Goal: Task Accomplishment & Management: Manage account settings

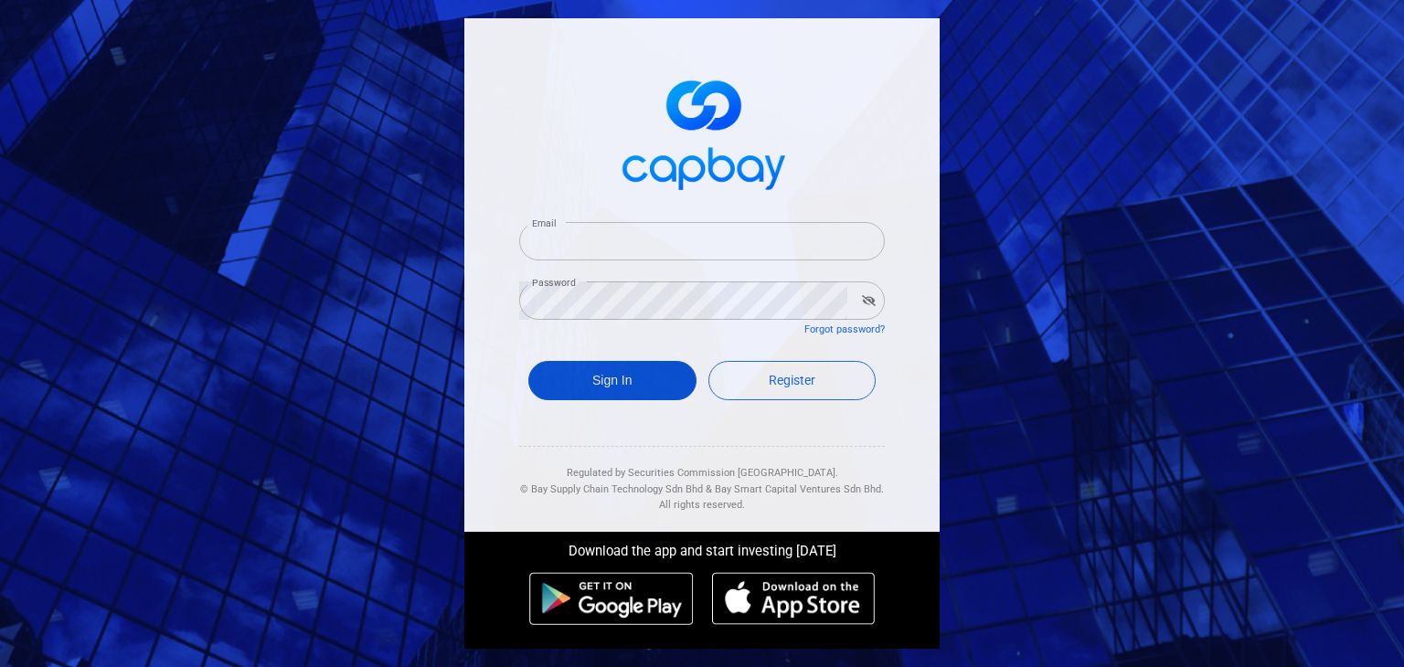
type input "roes80@gmail.com"
click at [613, 385] on button "Sign In" at bounding box center [612, 380] width 168 height 39
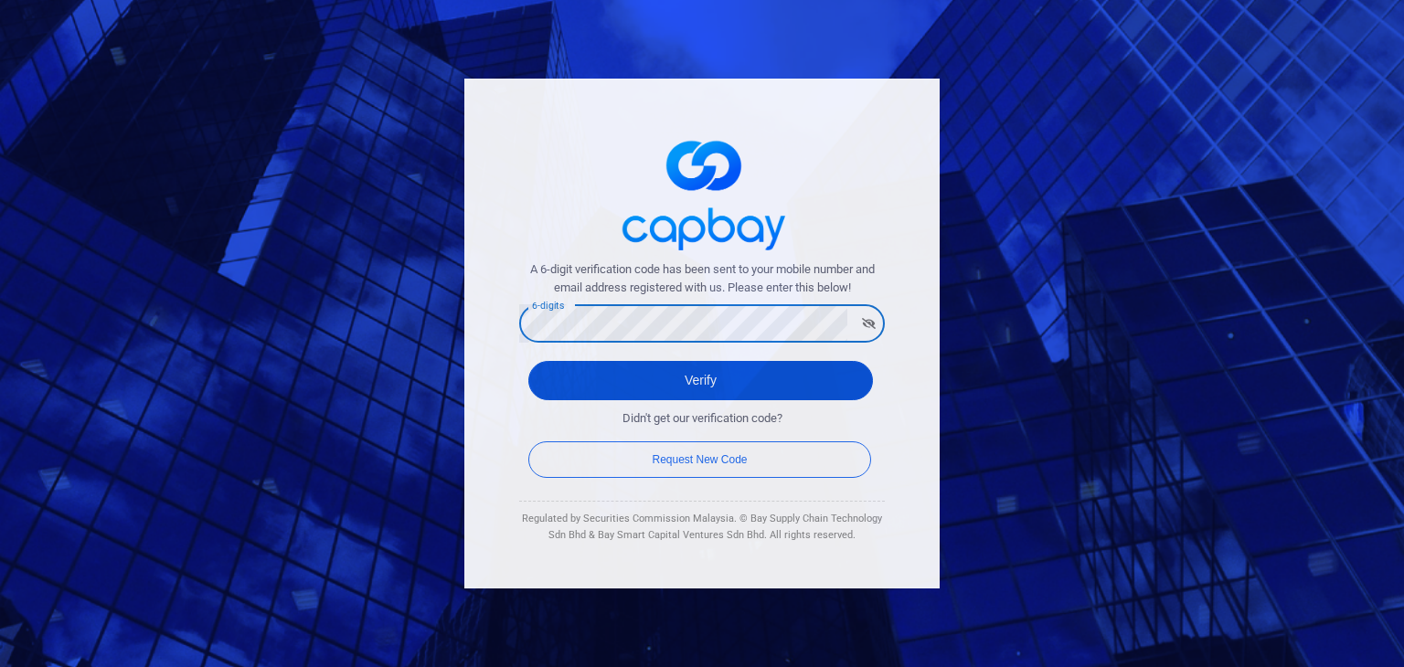
click at [577, 389] on button "Verify" at bounding box center [700, 380] width 345 height 39
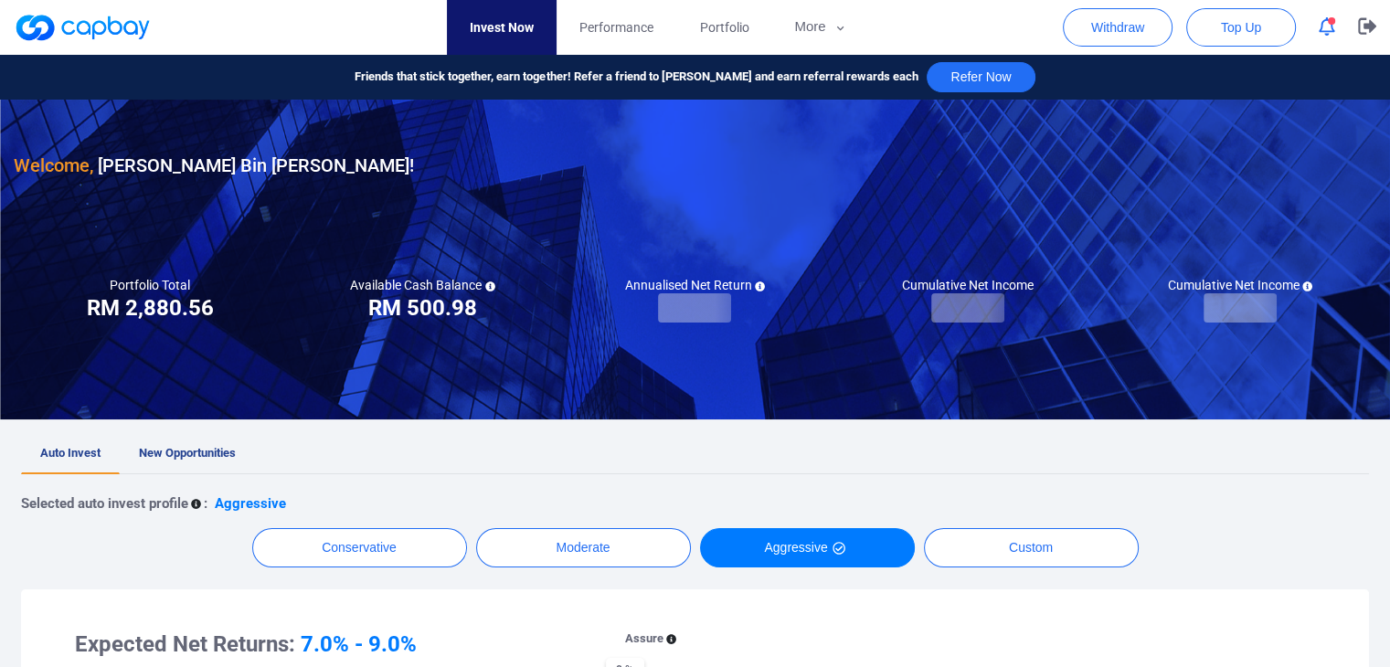
checkbox input "true"
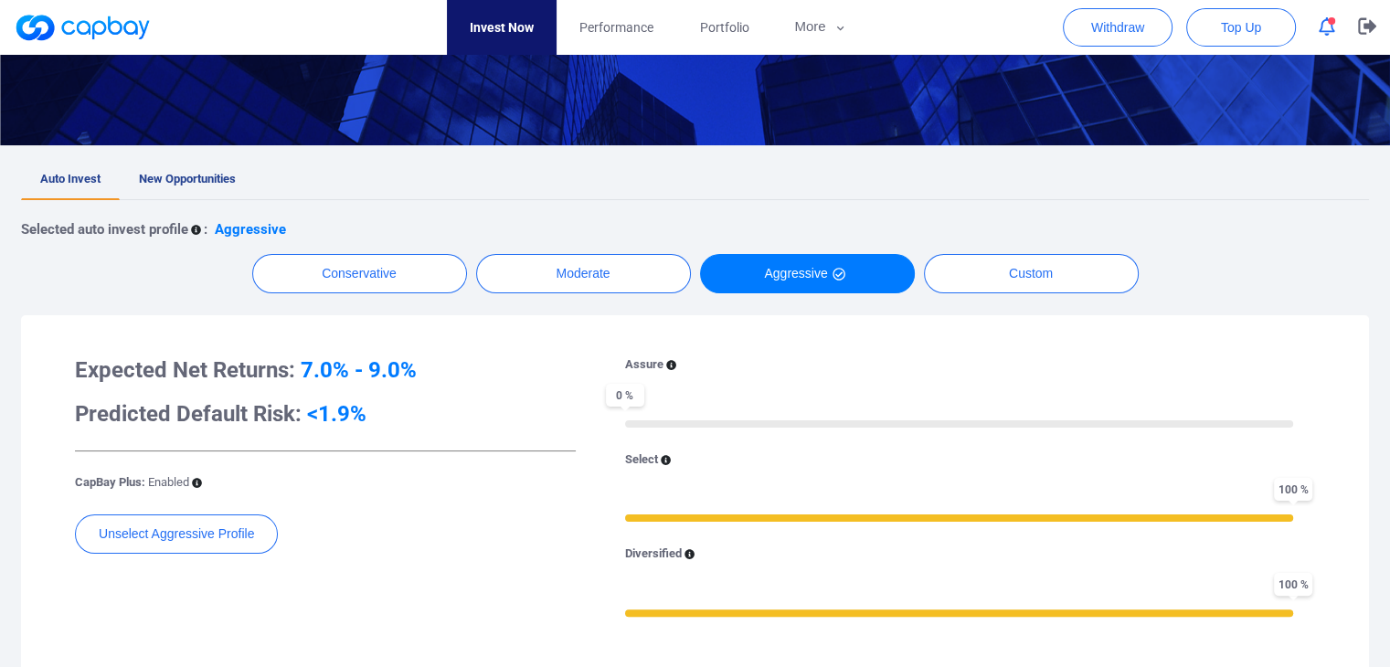
scroll to position [366, 0]
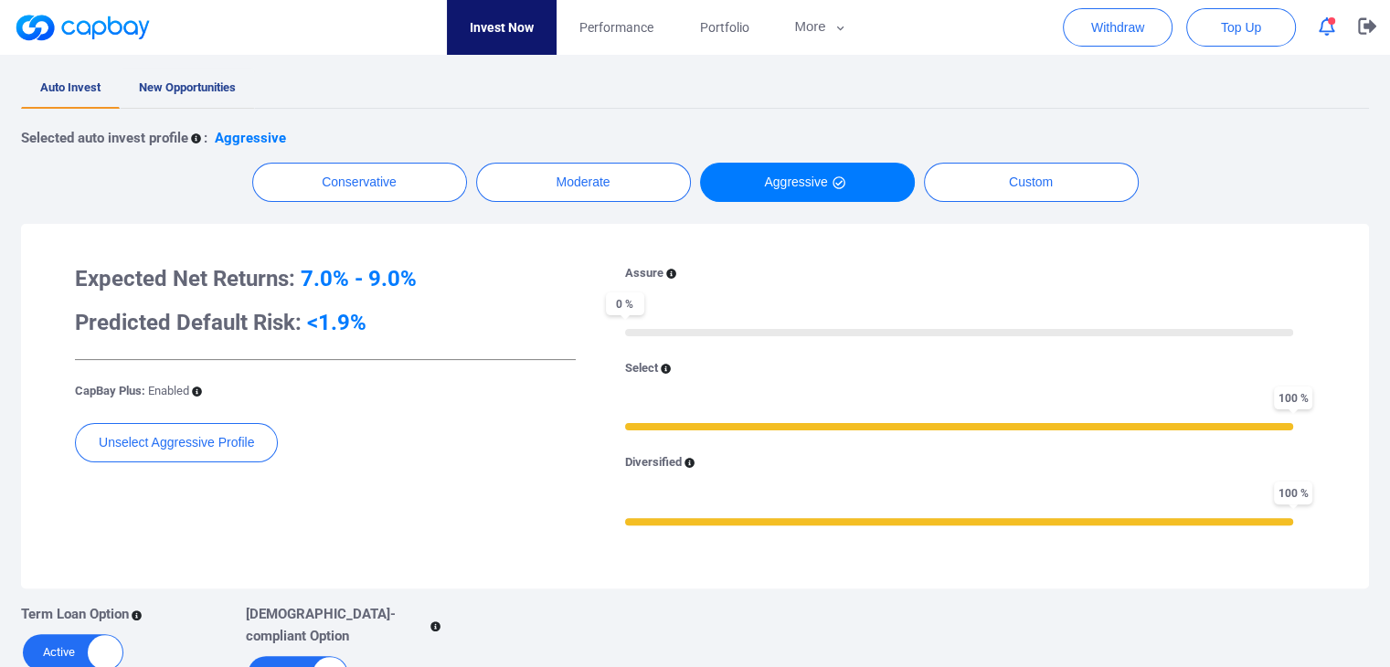
click at [195, 92] on span "New Opportunities" at bounding box center [187, 87] width 97 height 14
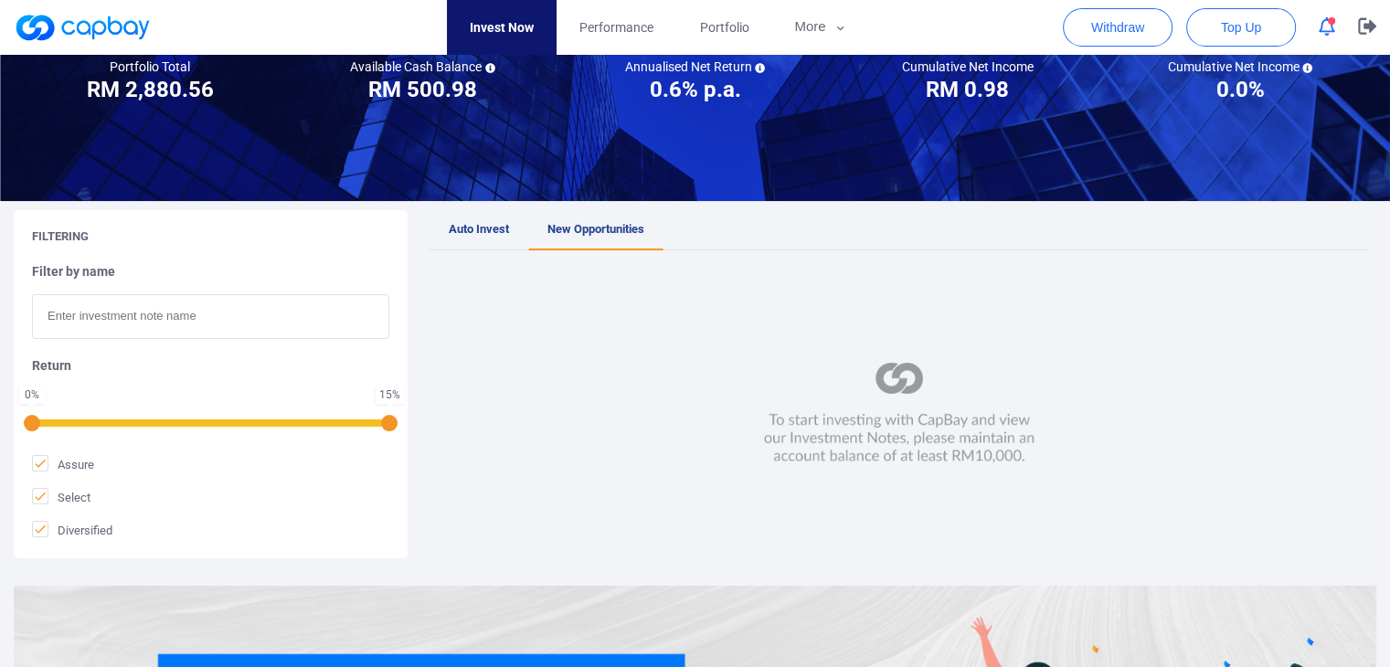
scroll to position [112, 0]
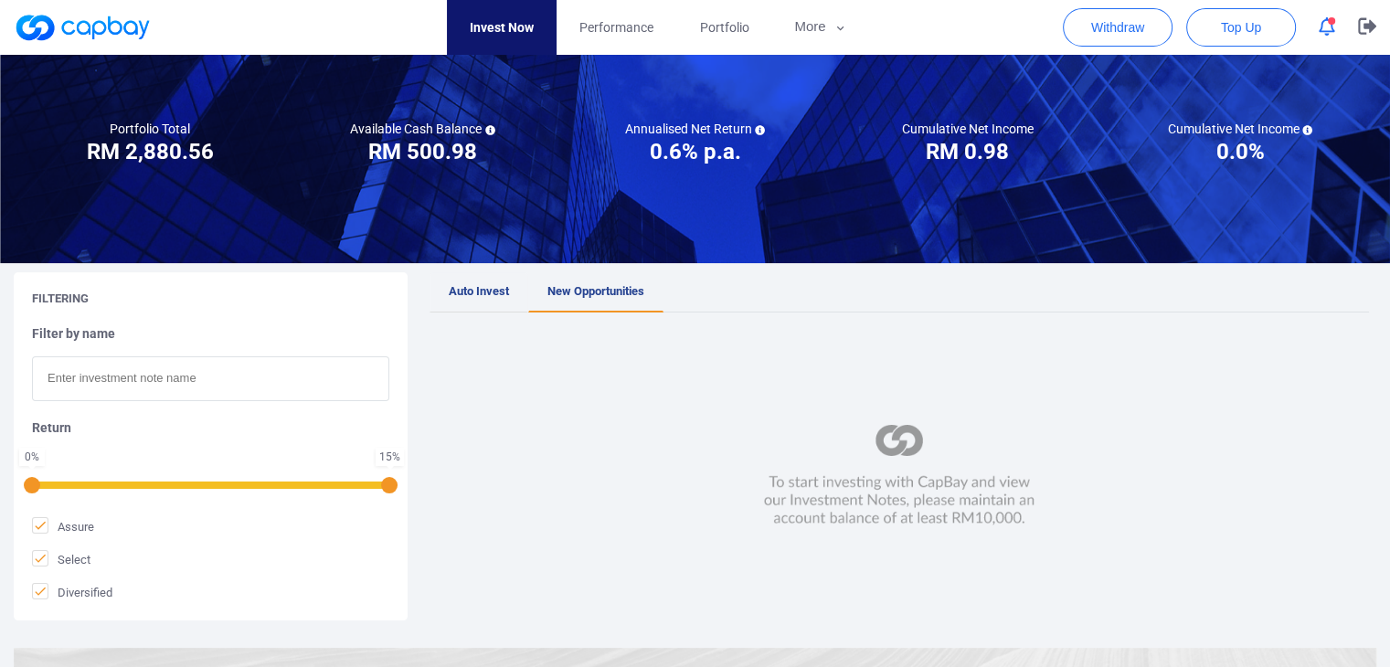
click at [487, 281] on link "Auto Invest" at bounding box center [479, 292] width 99 height 40
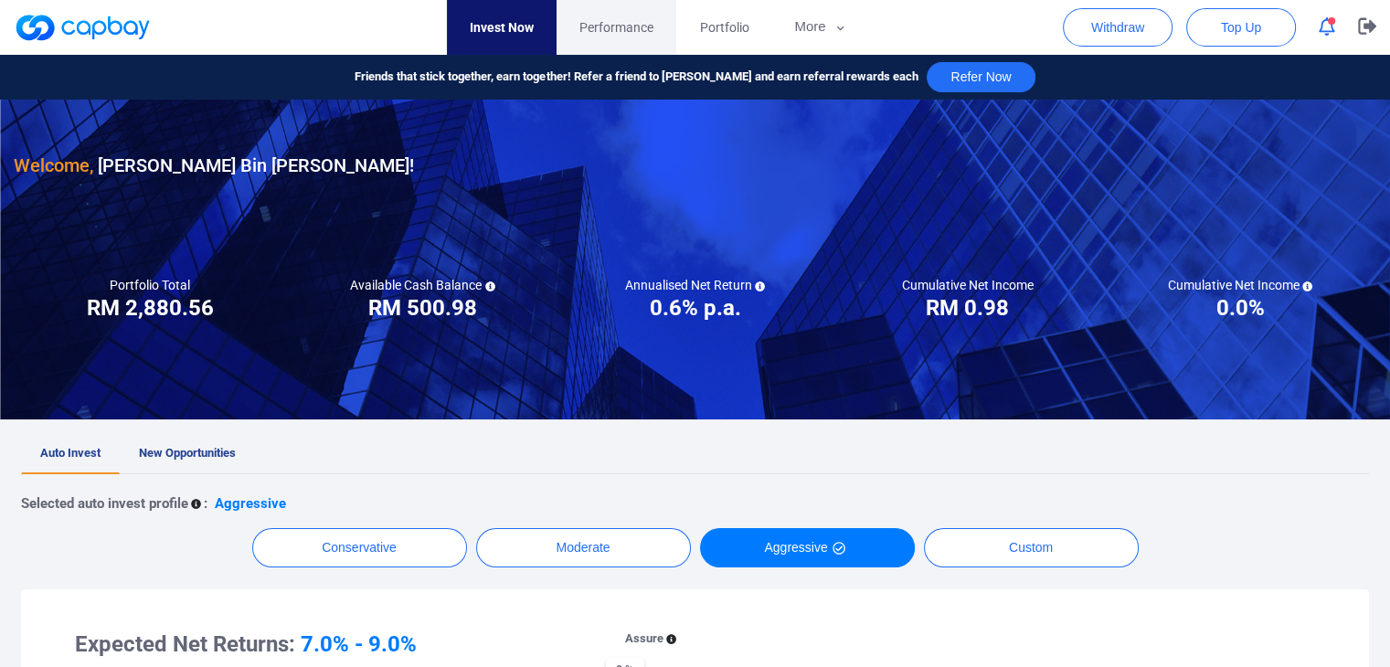
click at [603, 35] on span "Performance" at bounding box center [617, 27] width 74 height 20
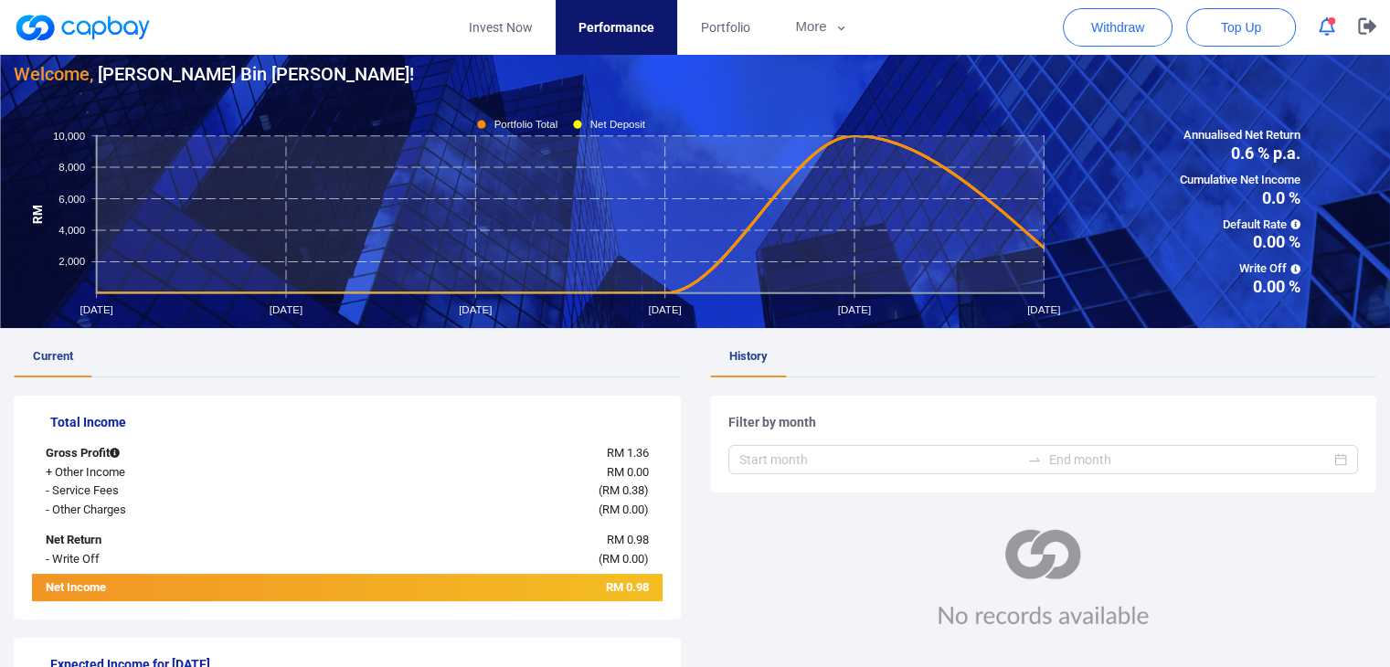
scroll to position [15, 0]
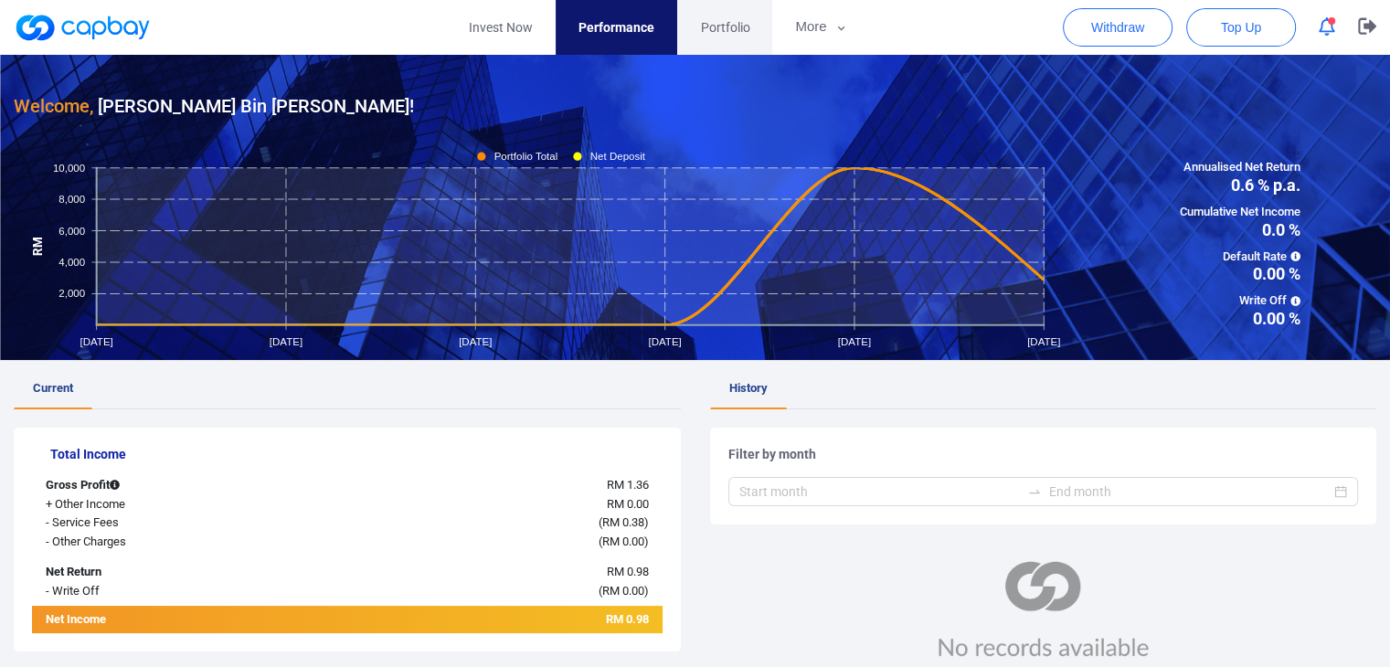
click at [720, 27] on span "Portfolio" at bounding box center [724, 27] width 49 height 20
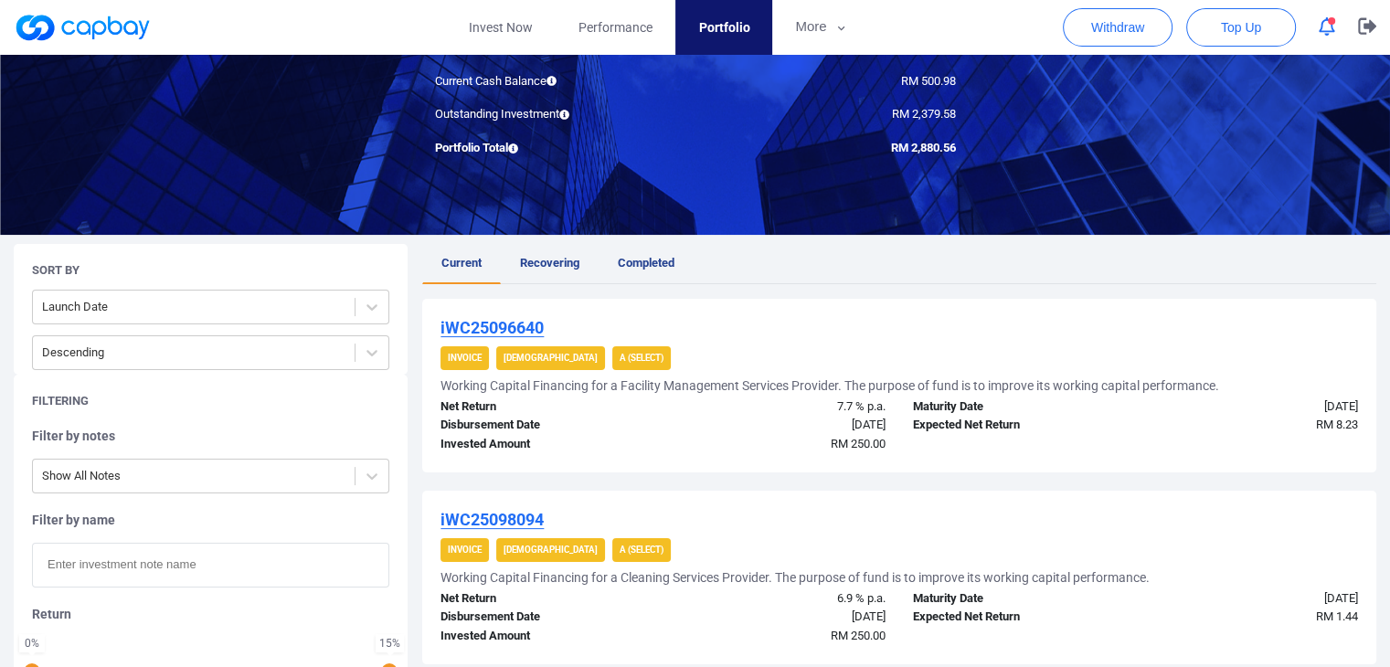
scroll to position [274, 0]
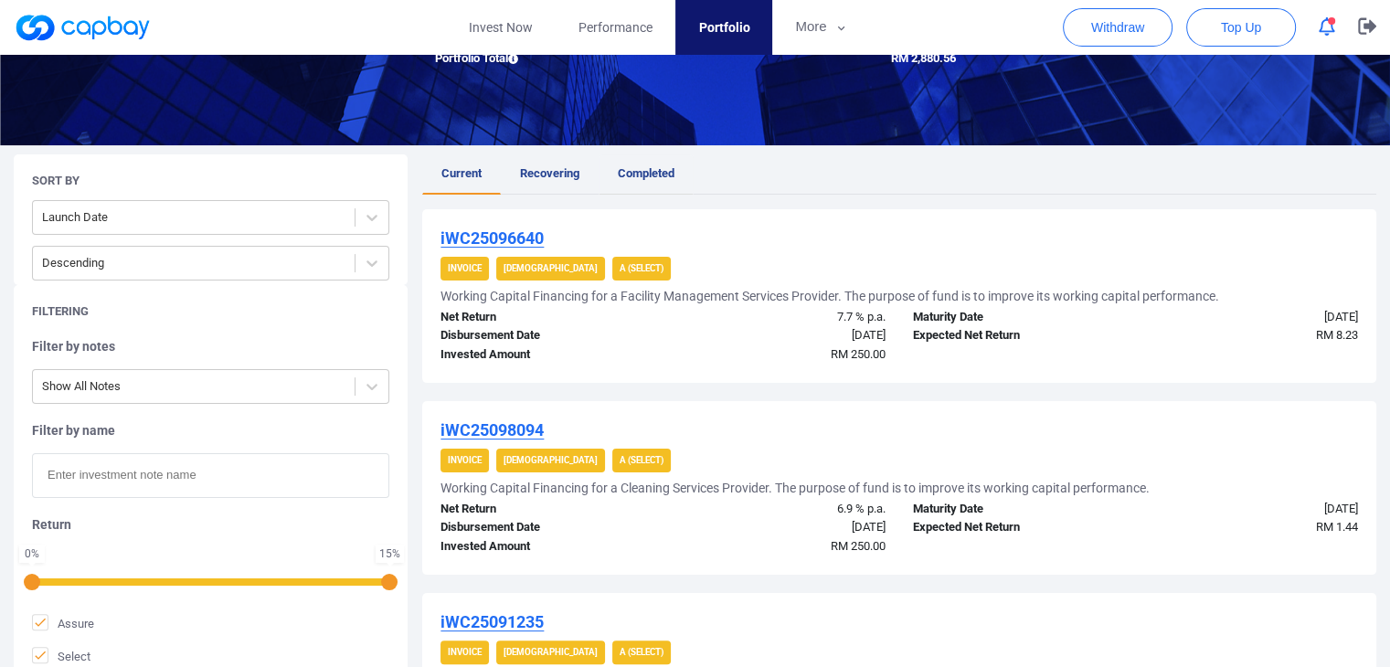
click at [666, 166] on span "Completed" at bounding box center [646, 173] width 57 height 14
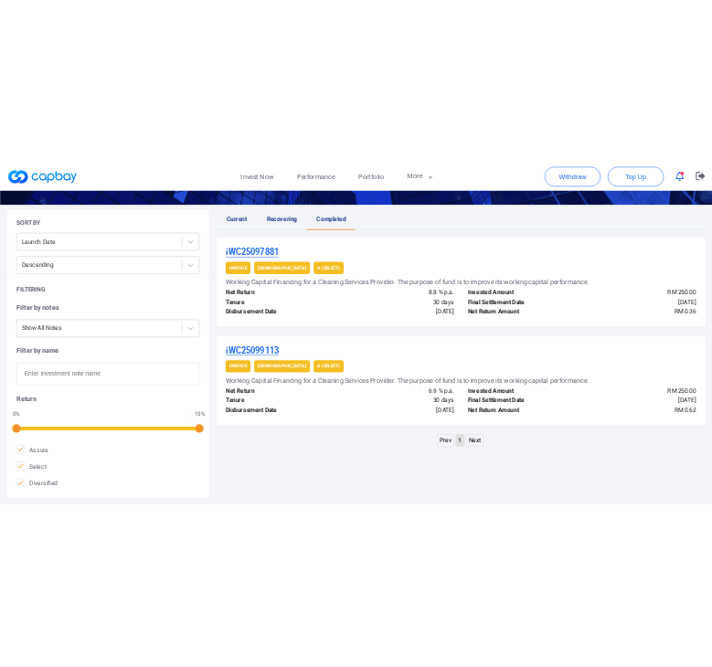
scroll to position [366, 0]
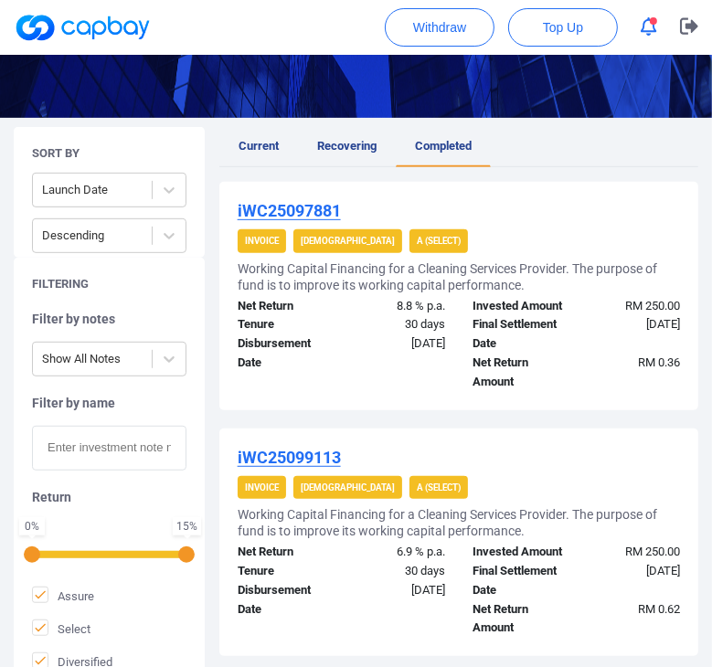
click at [603, 429] on div "iWC25097881 Invoice Shariah A (Select) Working Capital Financing for a Cleaning…" at bounding box center [458, 443] width 479 height 522
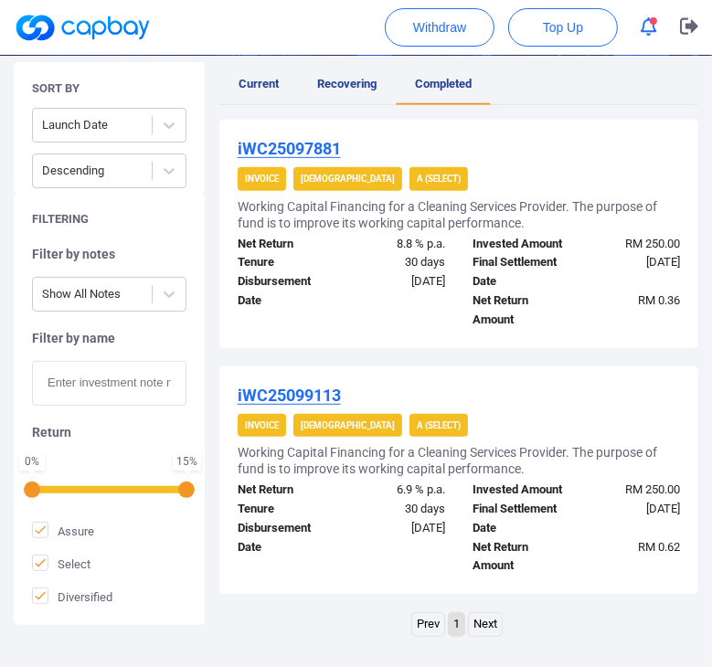
scroll to position [457, 0]
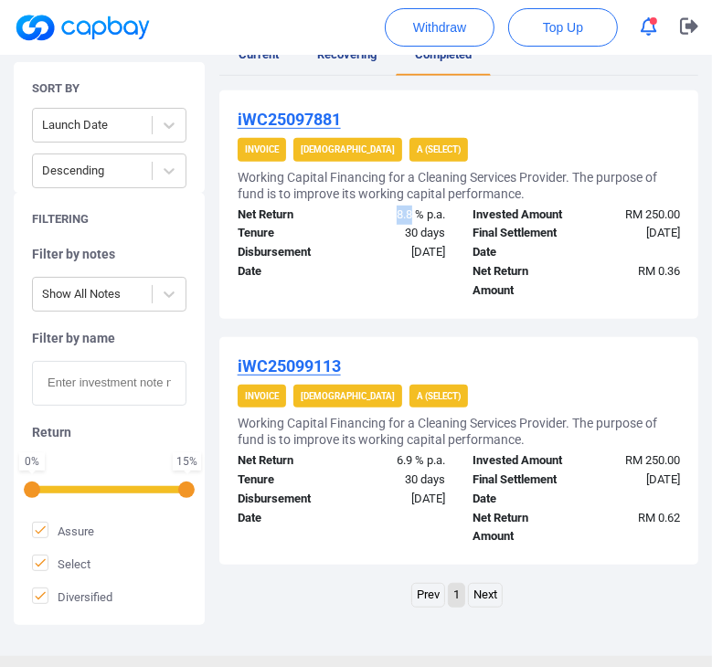
drag, startPoint x: 410, startPoint y: 214, endPoint x: 395, endPoint y: 209, distance: 15.3
click at [395, 209] on div "8.8 % p.a." at bounding box center [400, 215] width 118 height 19
click at [604, 409] on div "Invoice Shariah A (Select)" at bounding box center [459, 397] width 442 height 24
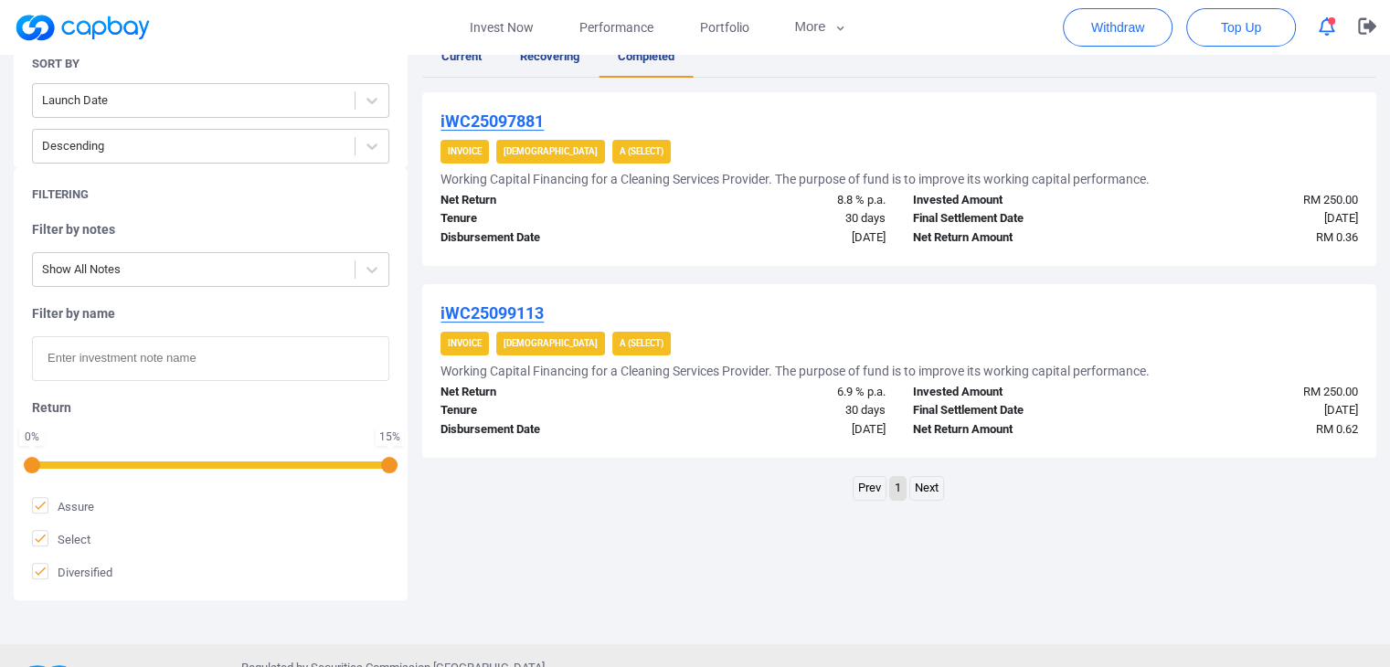
scroll to position [362, 0]
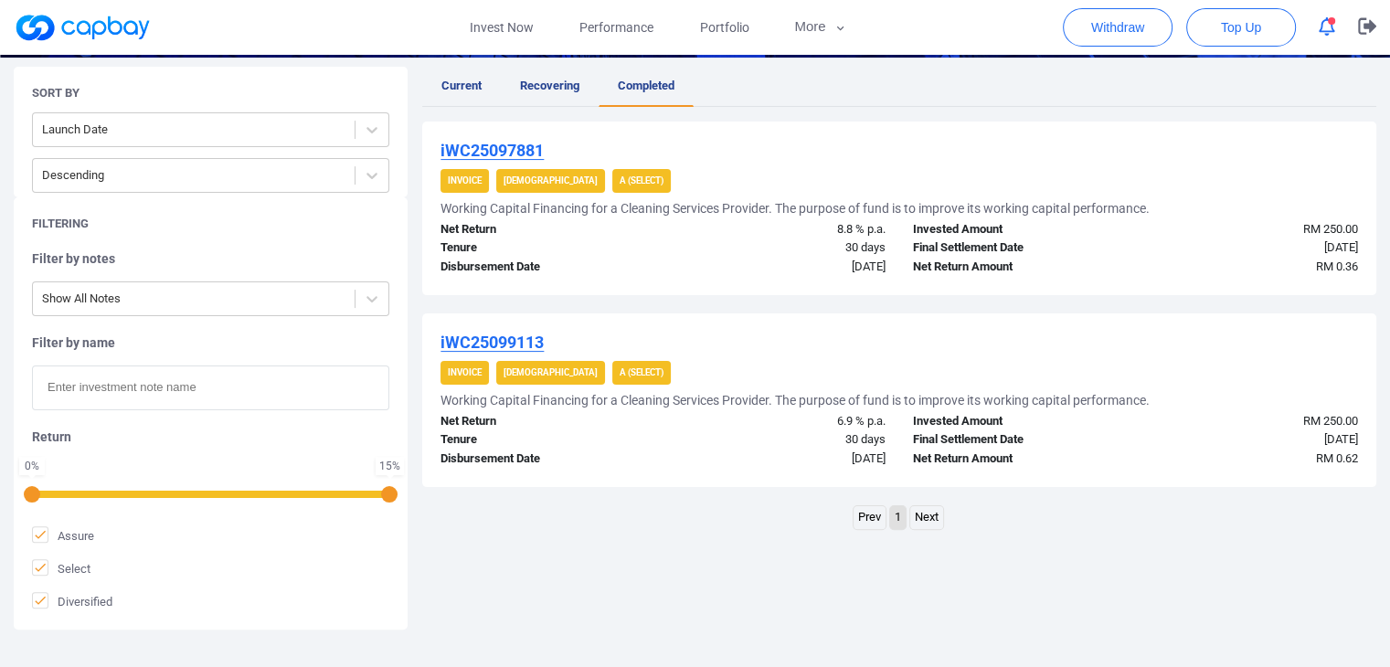
click at [534, 148] on u "iWC25097881" at bounding box center [492, 150] width 103 height 19
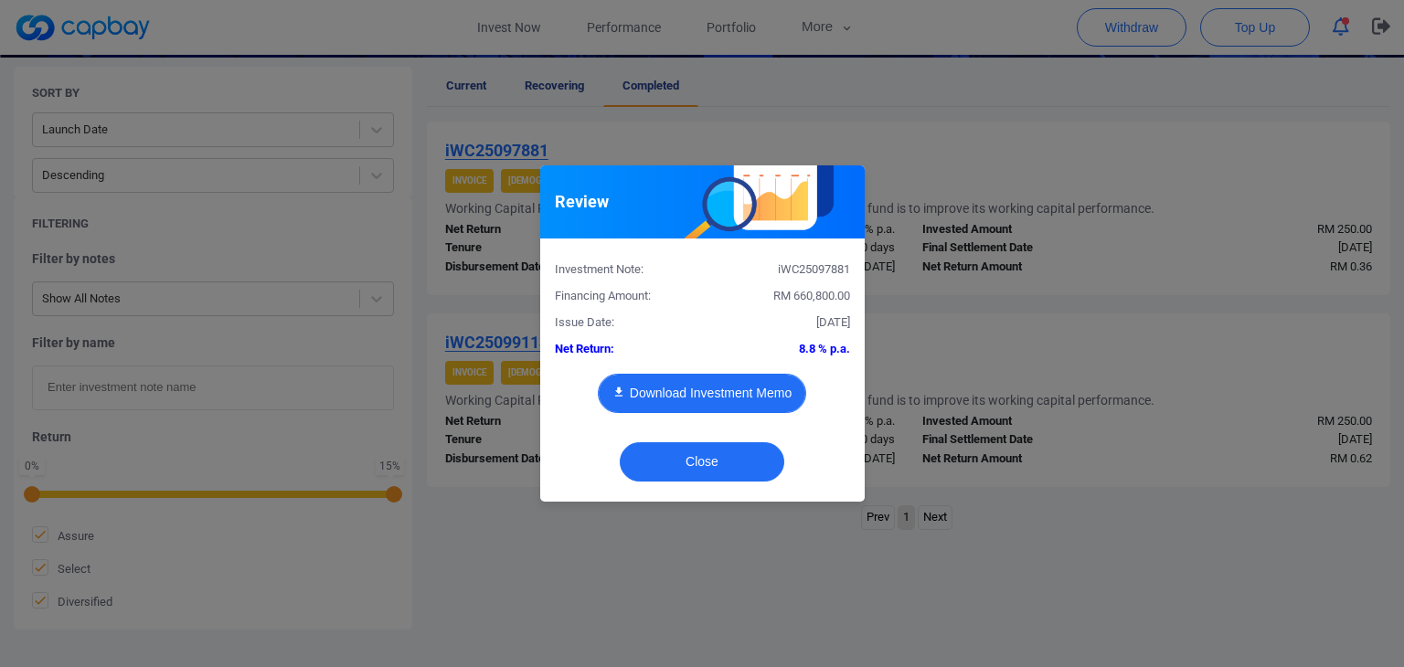
click at [663, 389] on button "Download Investment Memo" at bounding box center [702, 393] width 208 height 39
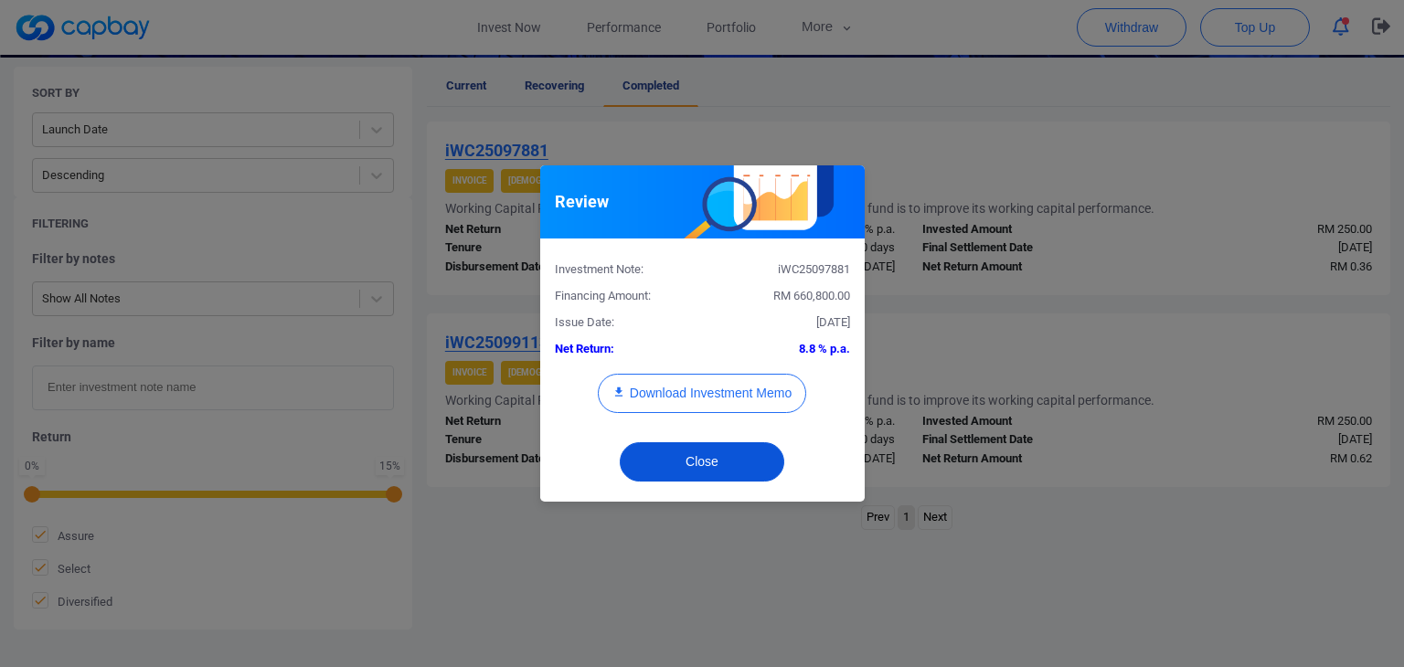
click at [731, 457] on button "Close" at bounding box center [702, 461] width 165 height 39
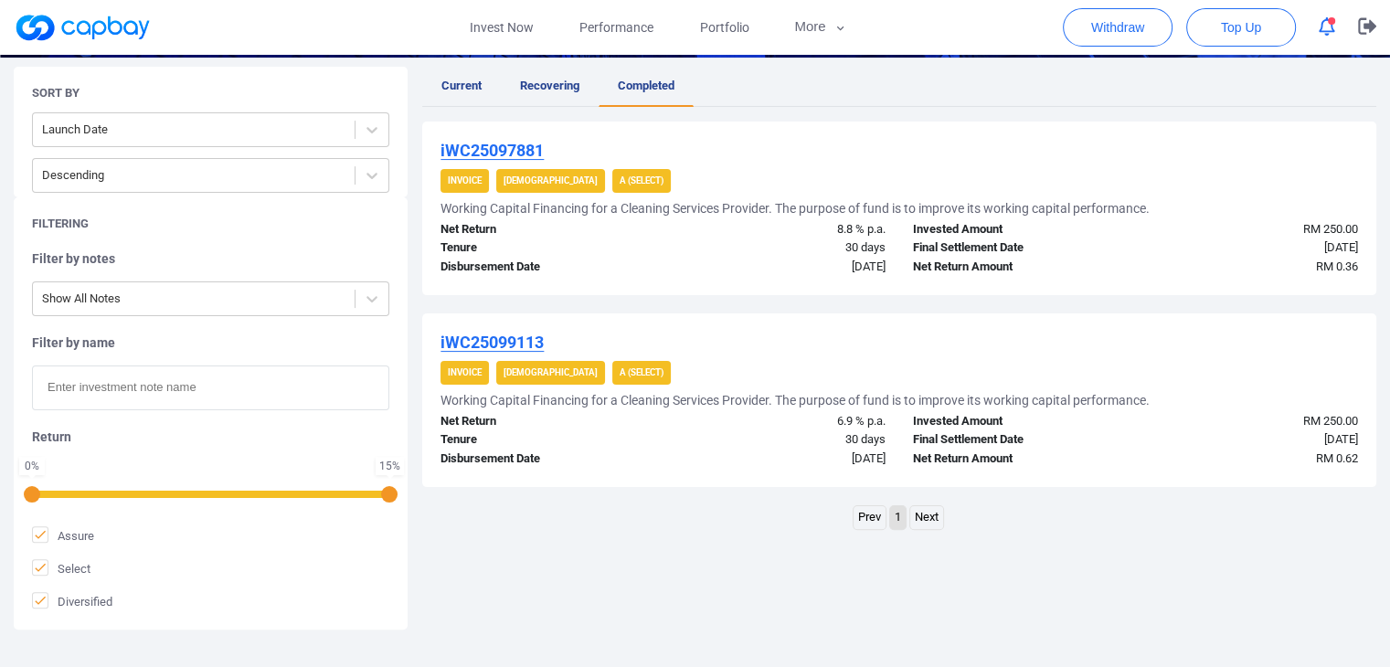
click at [620, 180] on strong "A (Select)" at bounding box center [642, 181] width 44 height 10
click at [602, 27] on span "Performance" at bounding box center [617, 27] width 74 height 20
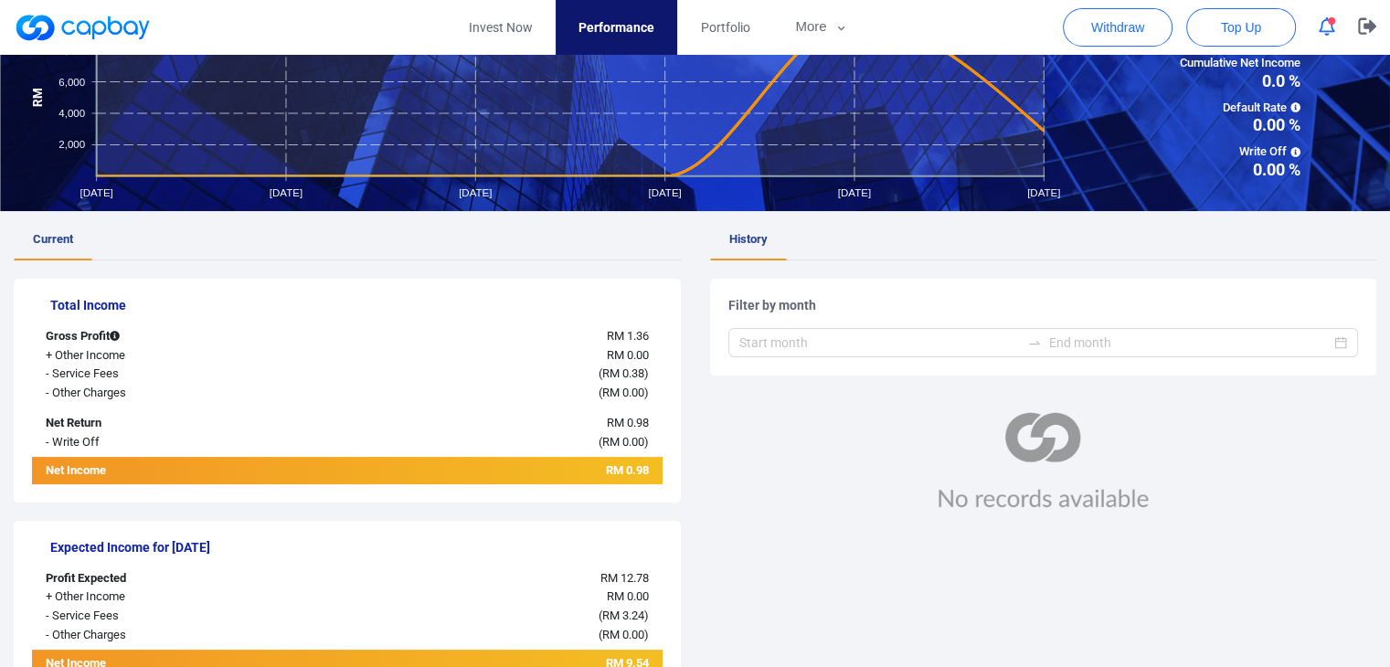
scroll to position [183, 0]
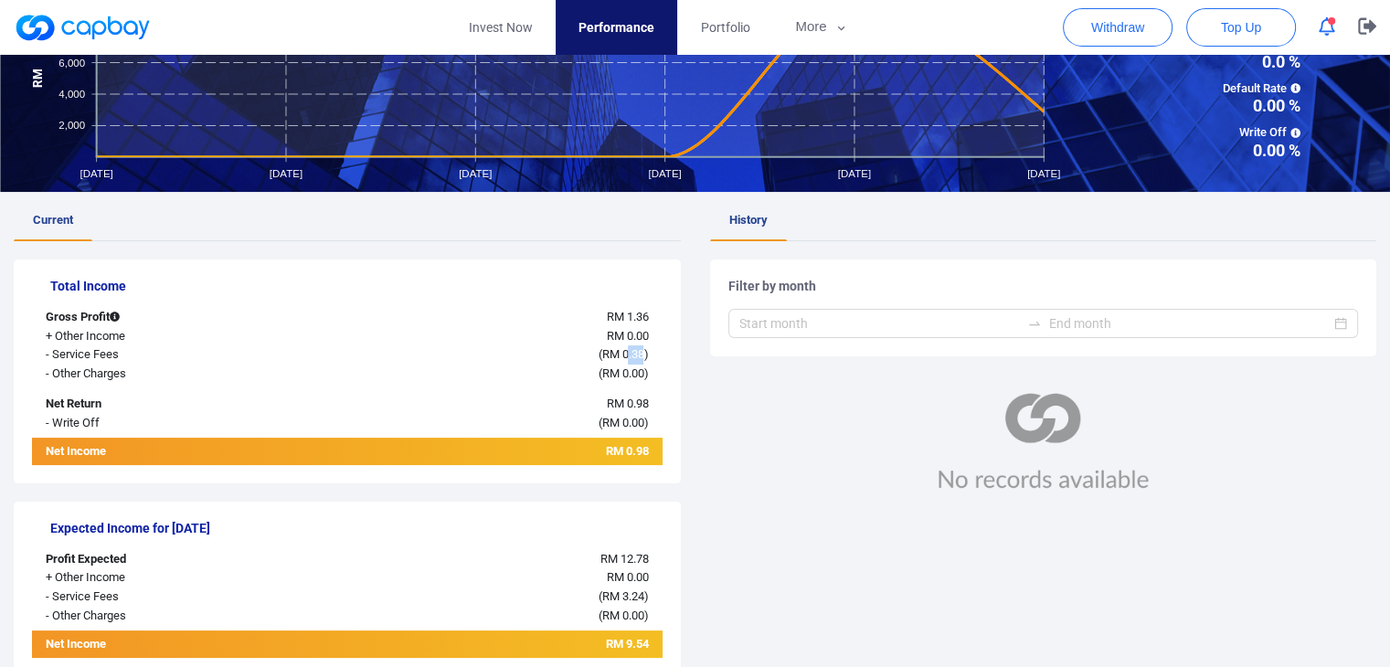
drag, startPoint x: 642, startPoint y: 355, endPoint x: 629, endPoint y: 355, distance: 12.8
click at [629, 355] on span "RM 0.38" at bounding box center [623, 354] width 42 height 14
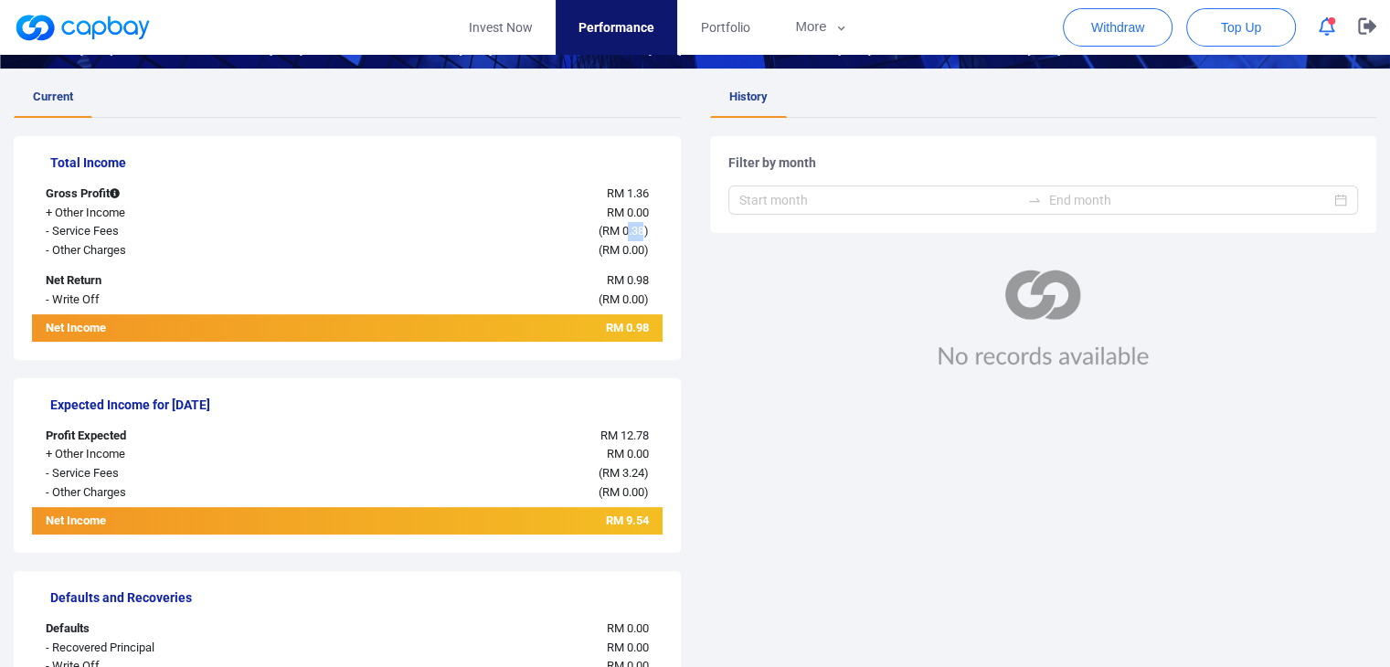
scroll to position [274, 0]
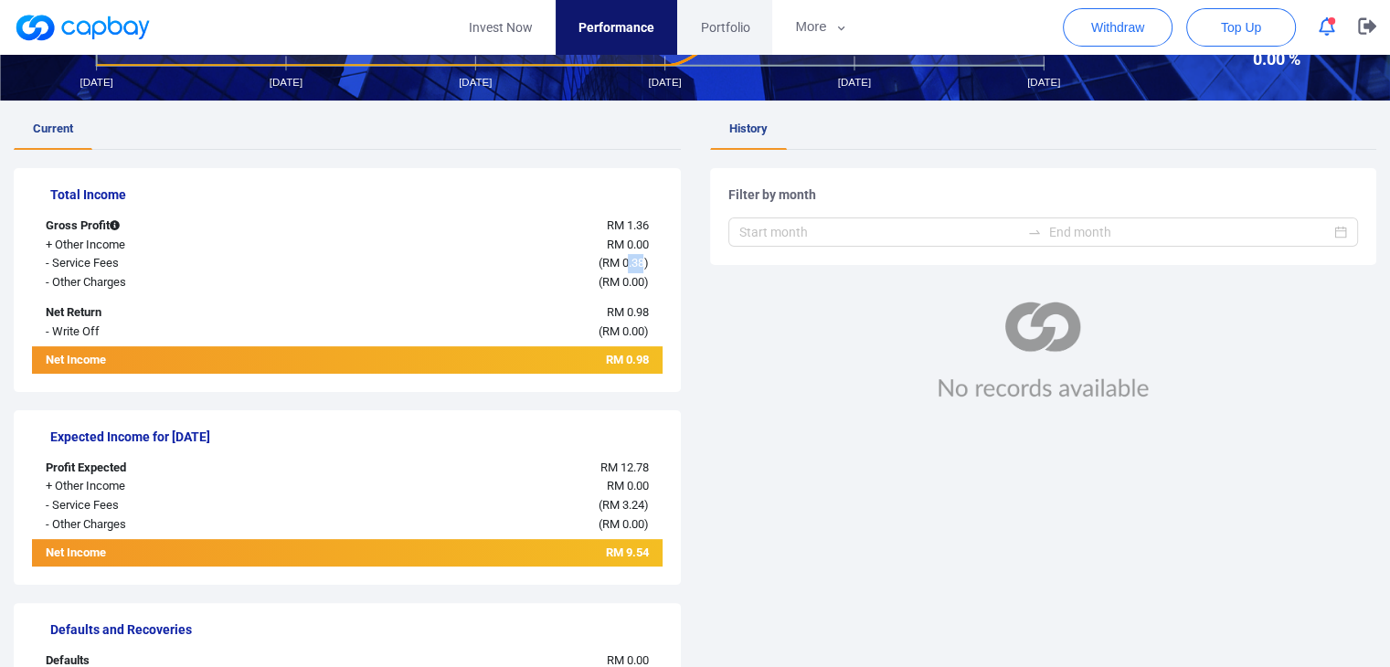
click at [709, 27] on span "Portfolio" at bounding box center [724, 27] width 49 height 20
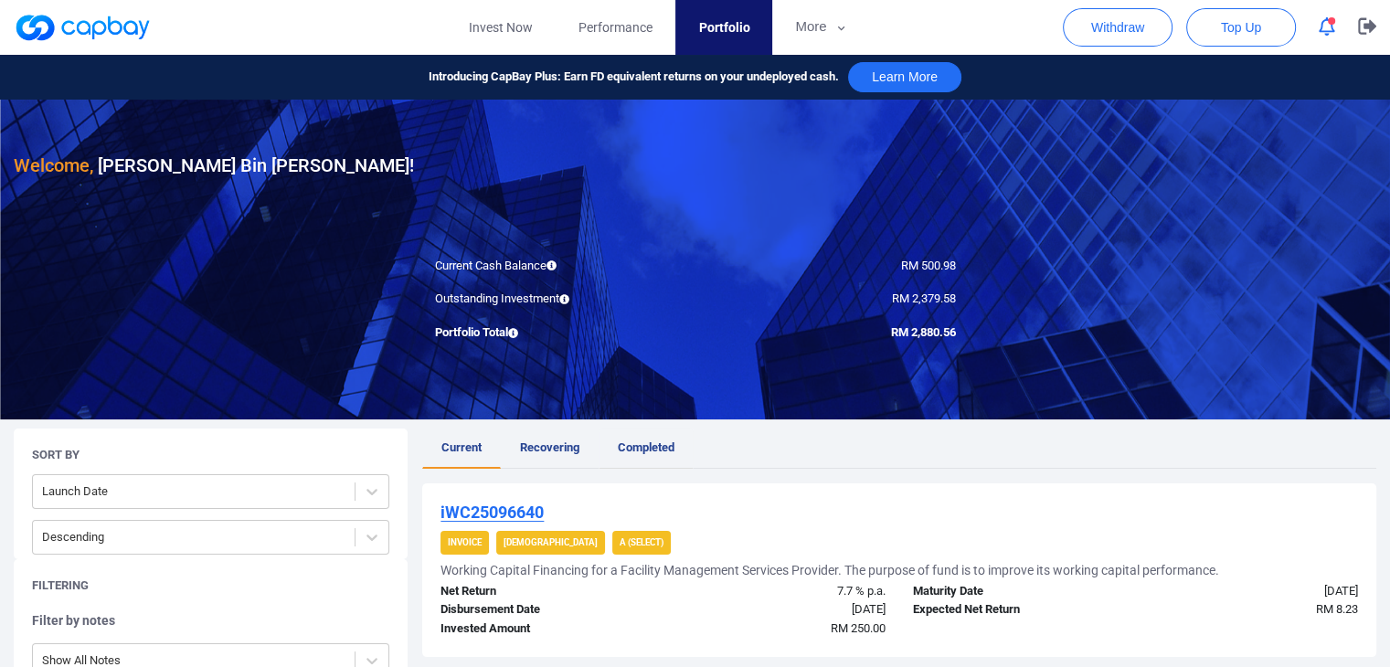
click at [655, 444] on span "Completed" at bounding box center [646, 448] width 57 height 14
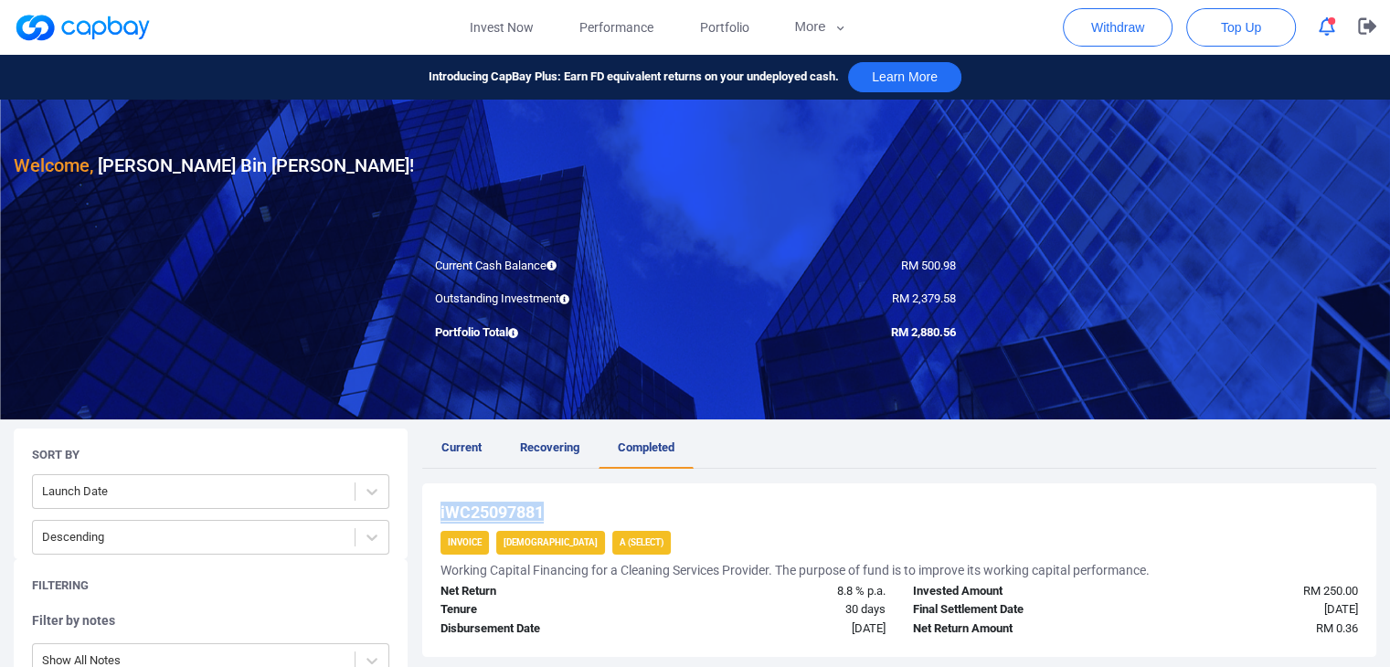
drag, startPoint x: 548, startPoint y: 506, endPoint x: 442, endPoint y: 508, distance: 105.1
click at [442, 508] on div "iWC25097881" at bounding box center [900, 513] width 918 height 22
copy u "iWC25097881"
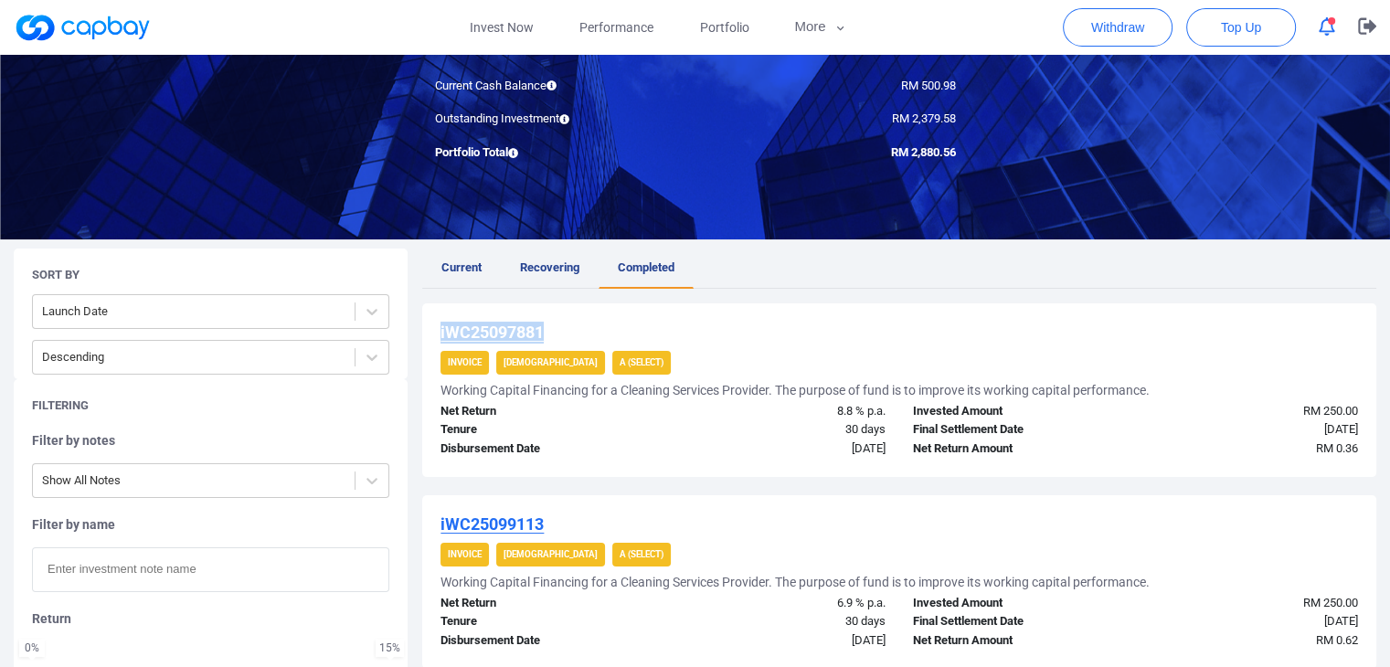
scroll to position [183, 0]
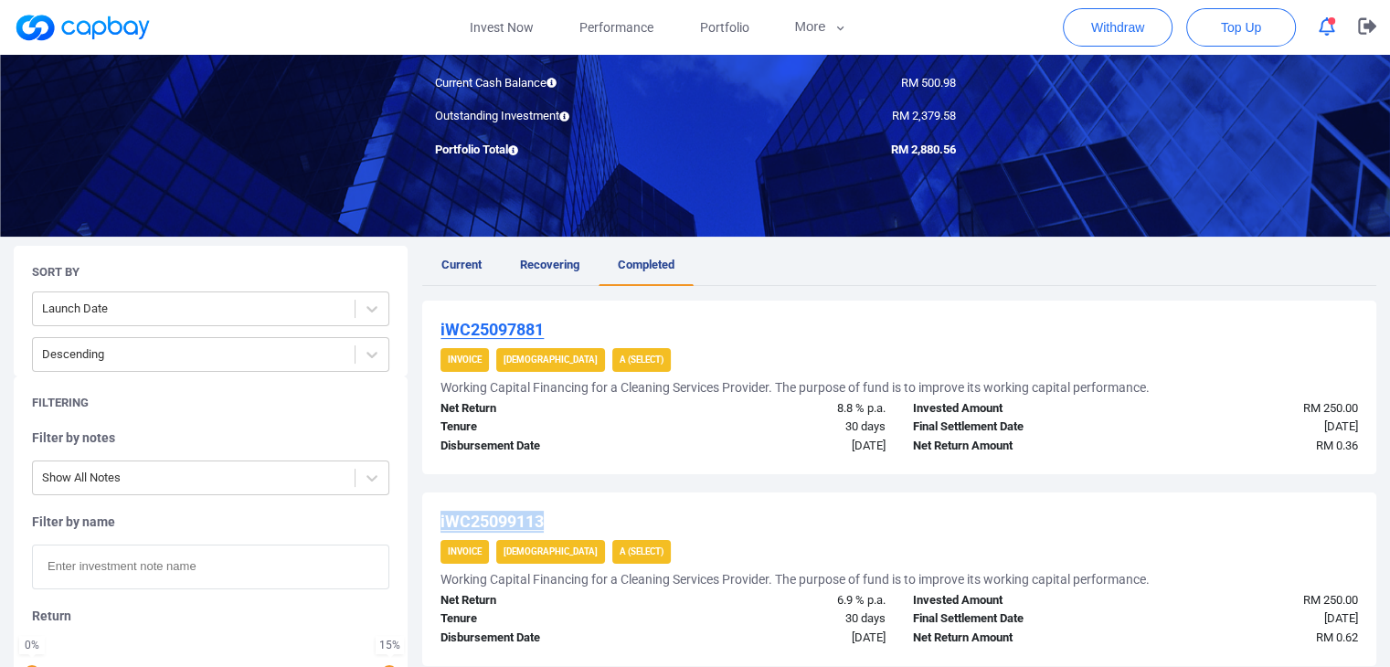
drag, startPoint x: 545, startPoint y: 520, endPoint x: 442, endPoint y: 523, distance: 103.3
click at [442, 523] on u "iWC25099113" at bounding box center [492, 521] width 103 height 19
copy u "iWC25099113"
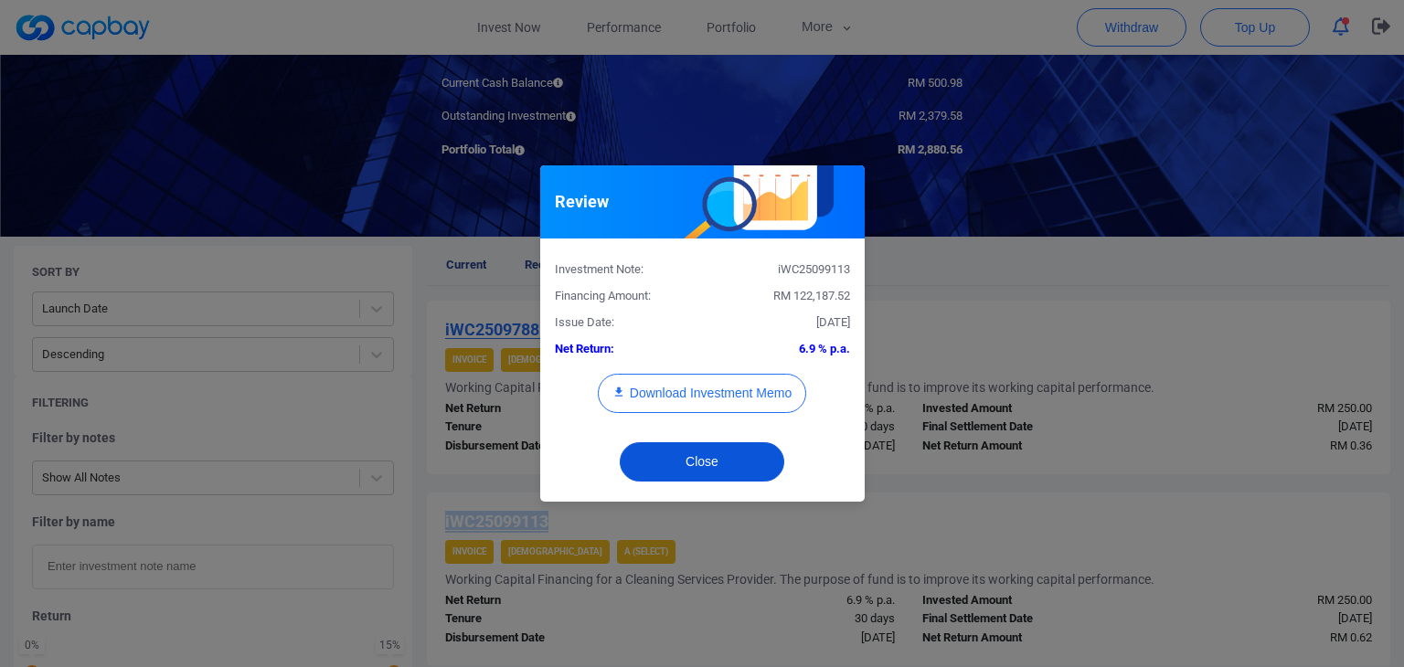
click at [753, 462] on button "Close" at bounding box center [702, 461] width 165 height 39
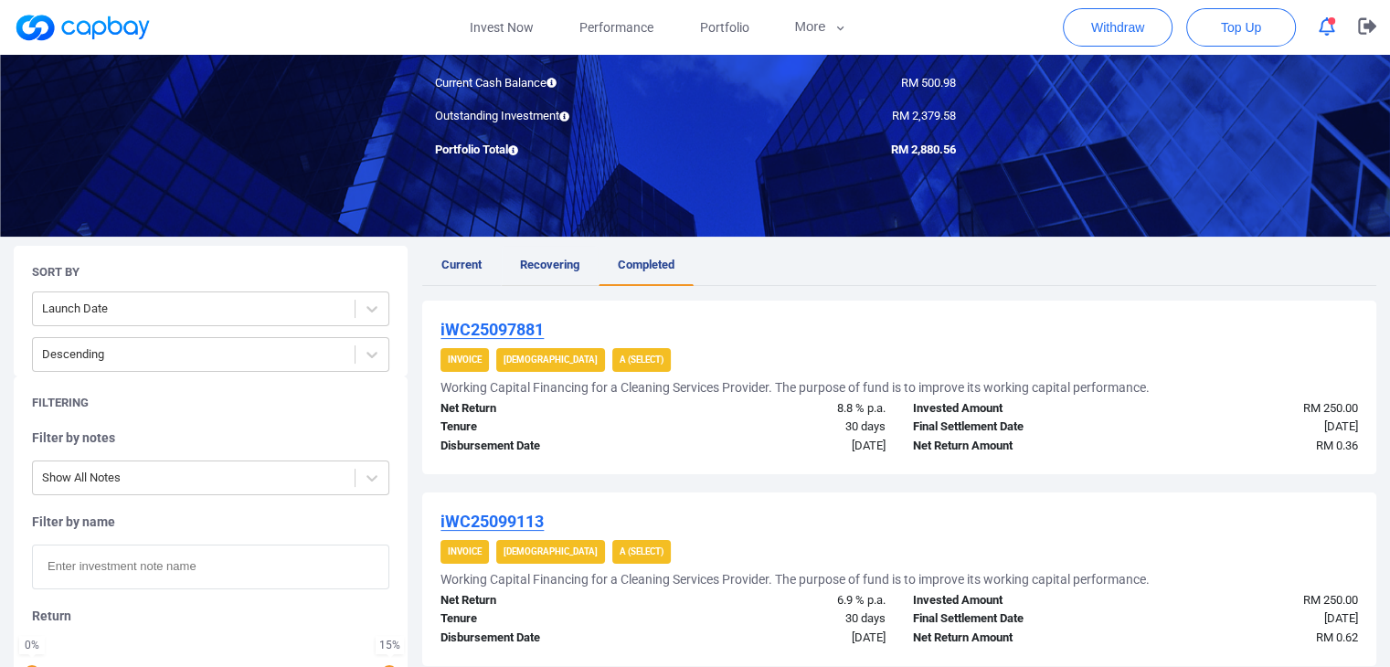
click at [562, 262] on span "Recovering" at bounding box center [549, 265] width 59 height 14
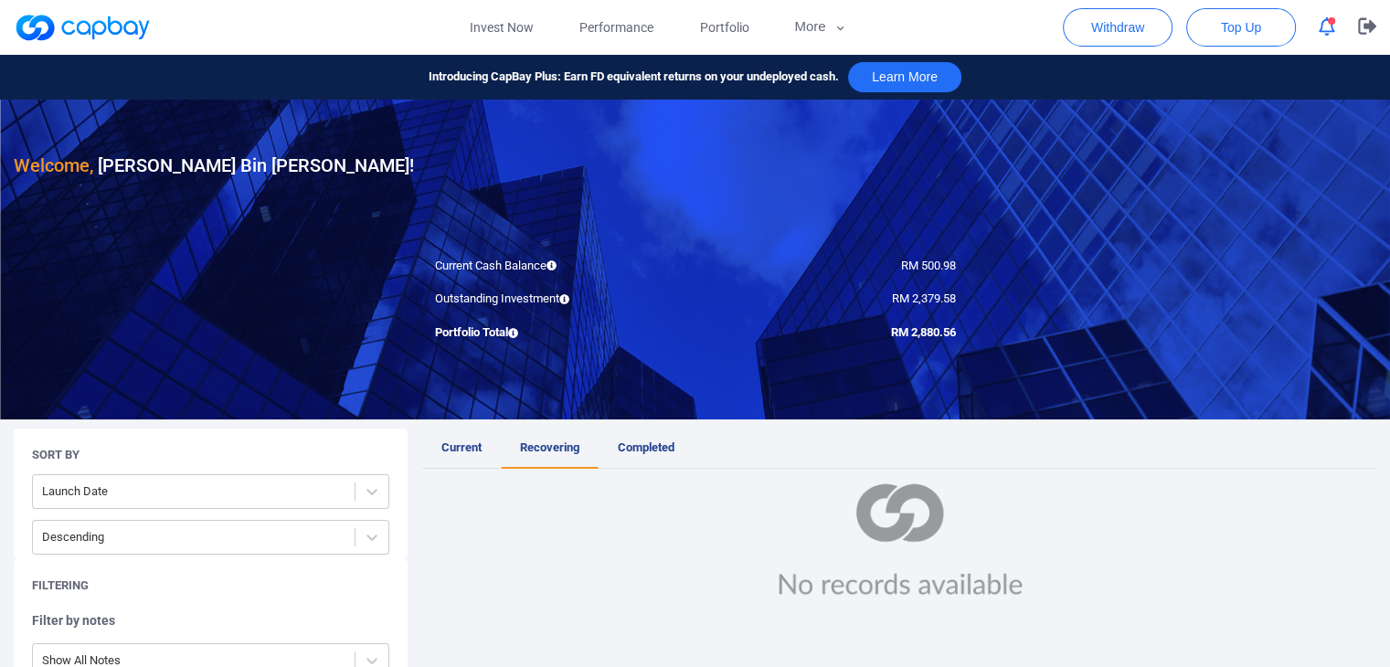
click at [469, 446] on span "Current" at bounding box center [462, 448] width 40 height 14
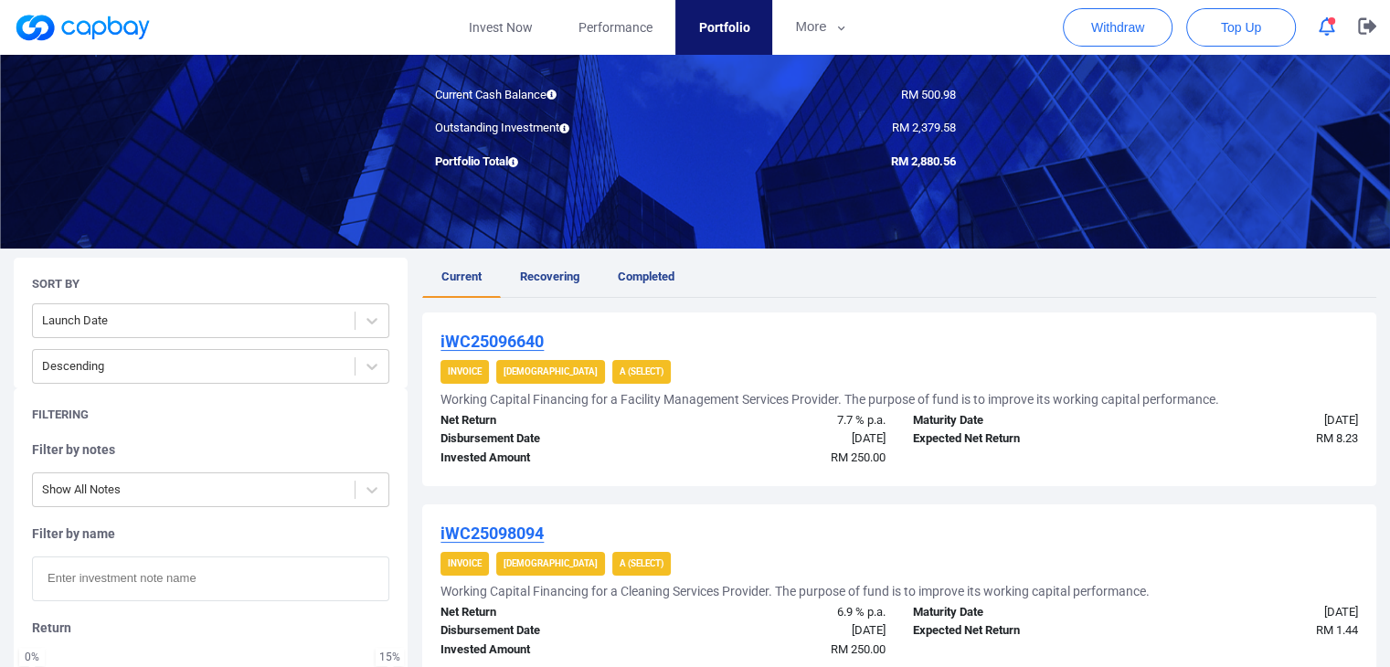
scroll to position [161, 0]
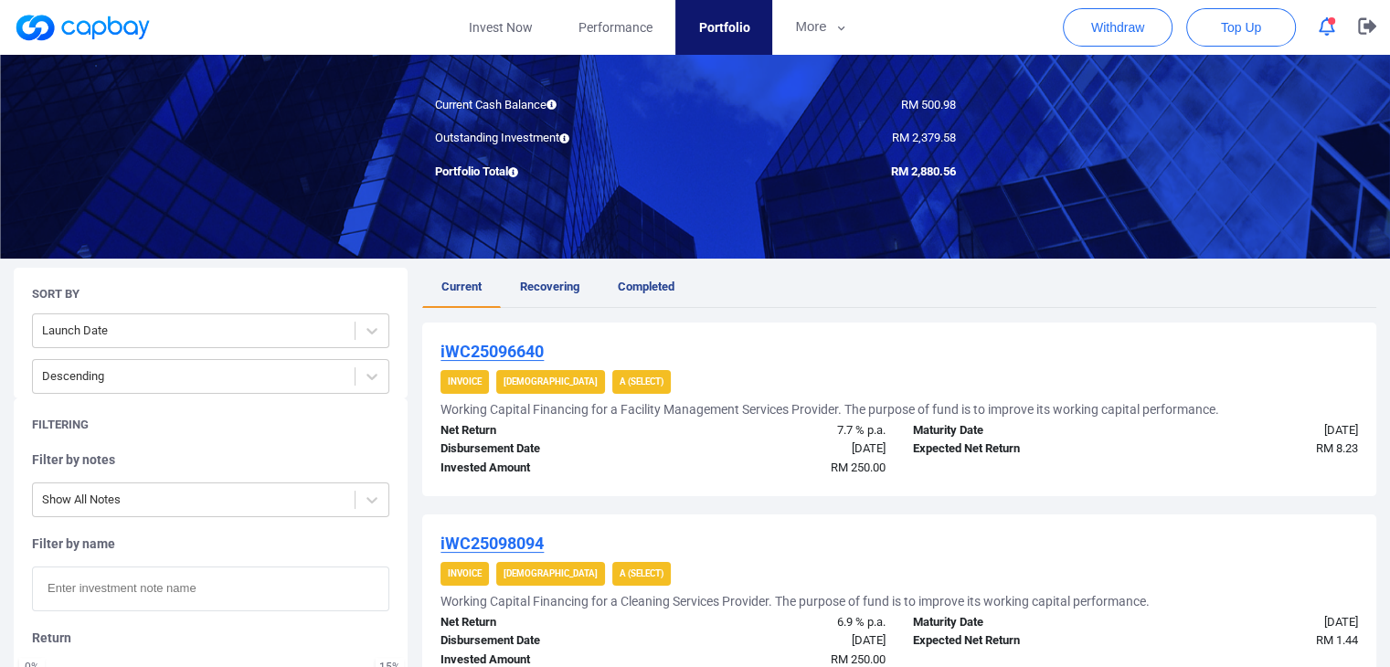
click at [698, 474] on div "RM 250.00" at bounding box center [782, 468] width 236 height 19
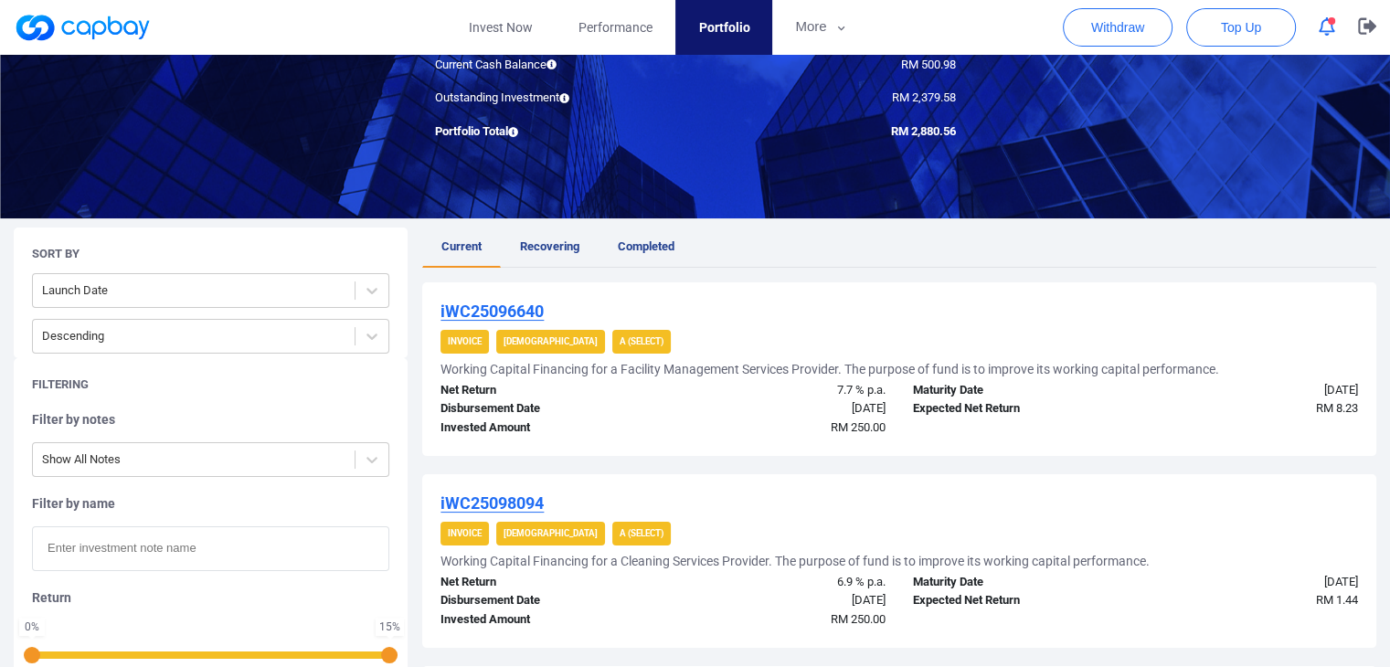
scroll to position [158, 0]
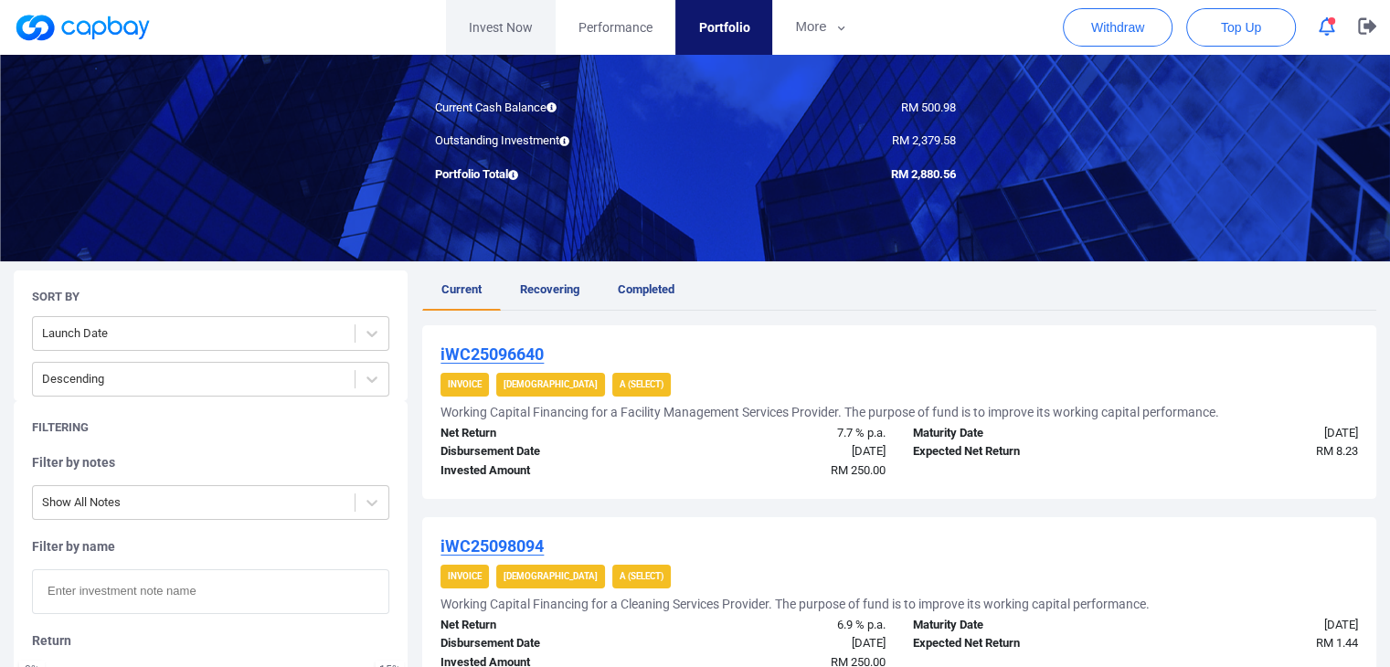
click at [529, 26] on link "Invest Now" at bounding box center [501, 27] width 110 height 55
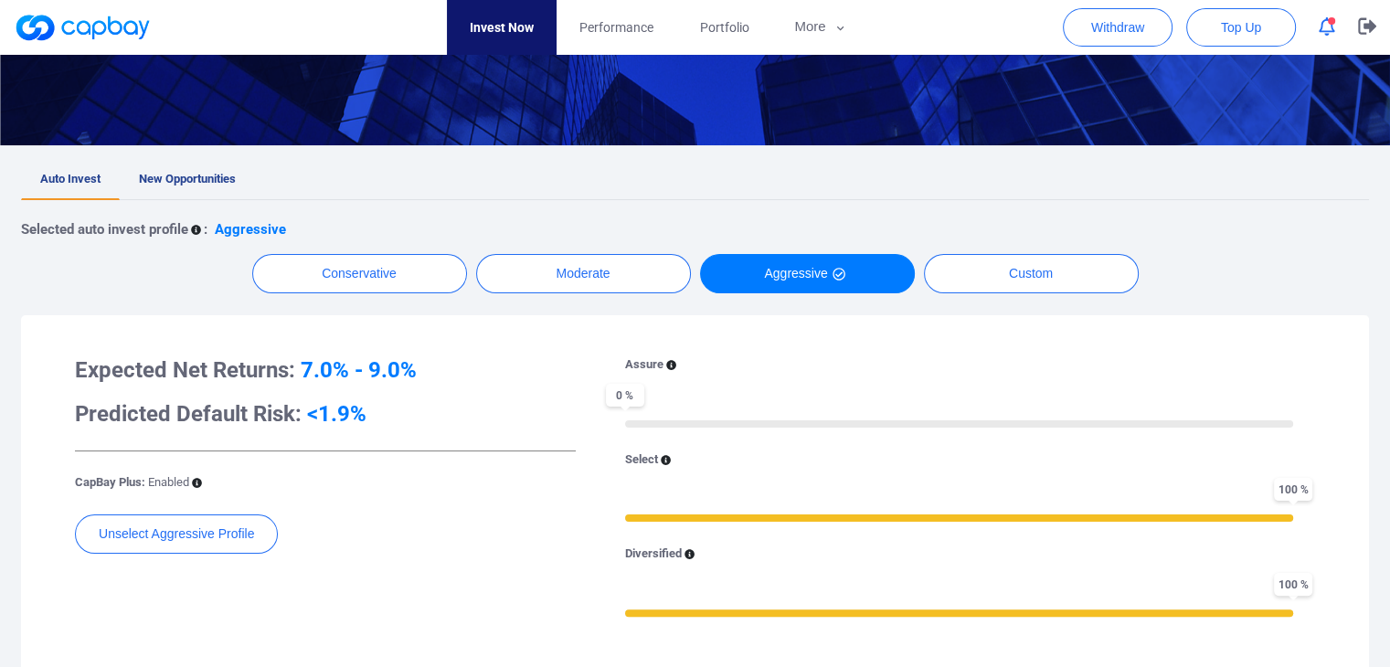
scroll to position [366, 0]
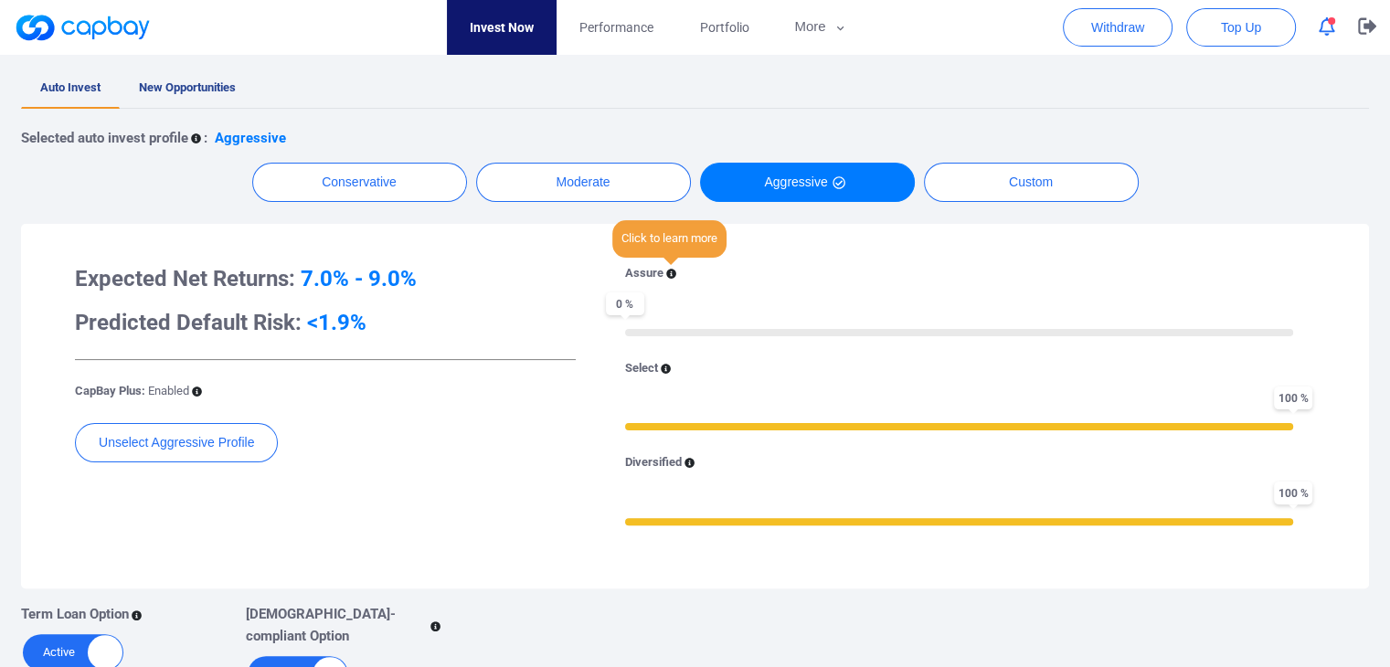
click at [667, 269] on icon at bounding box center [671, 274] width 10 height 10
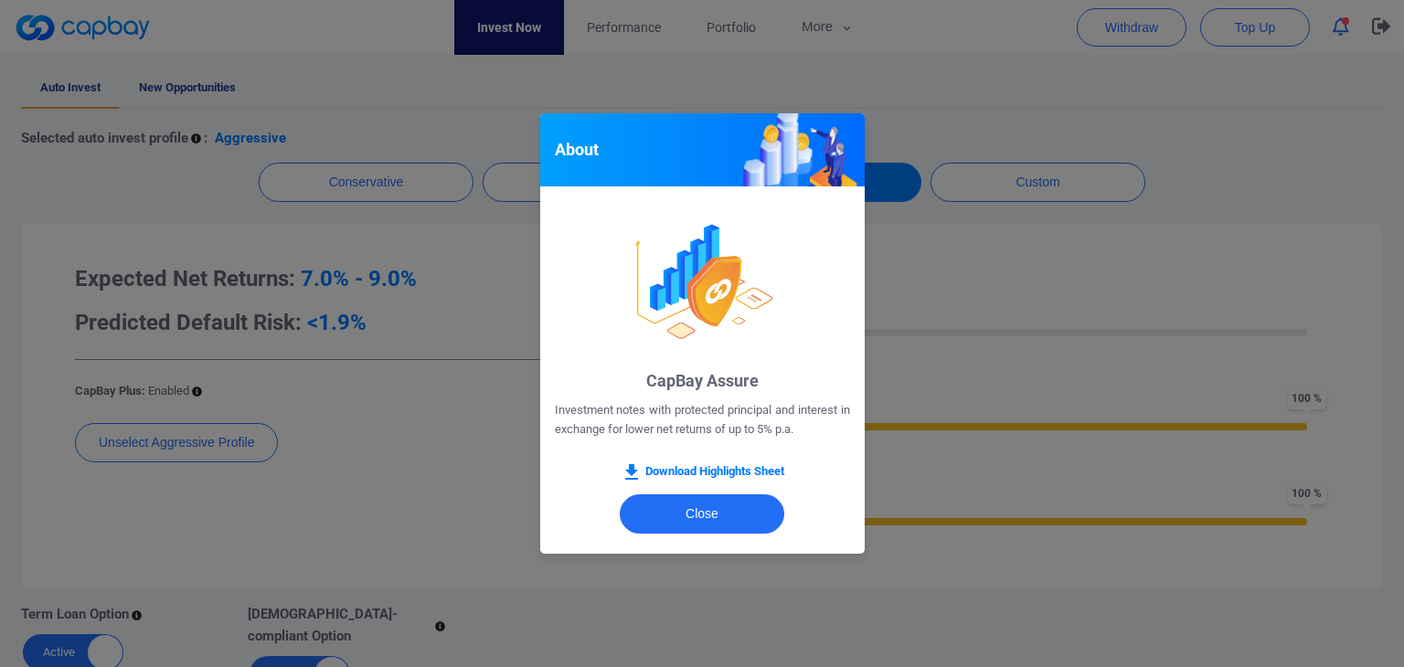
click at [948, 269] on div "About CapBay Assure Investment notes with protected principal and interest in e…" at bounding box center [702, 333] width 1404 height 667
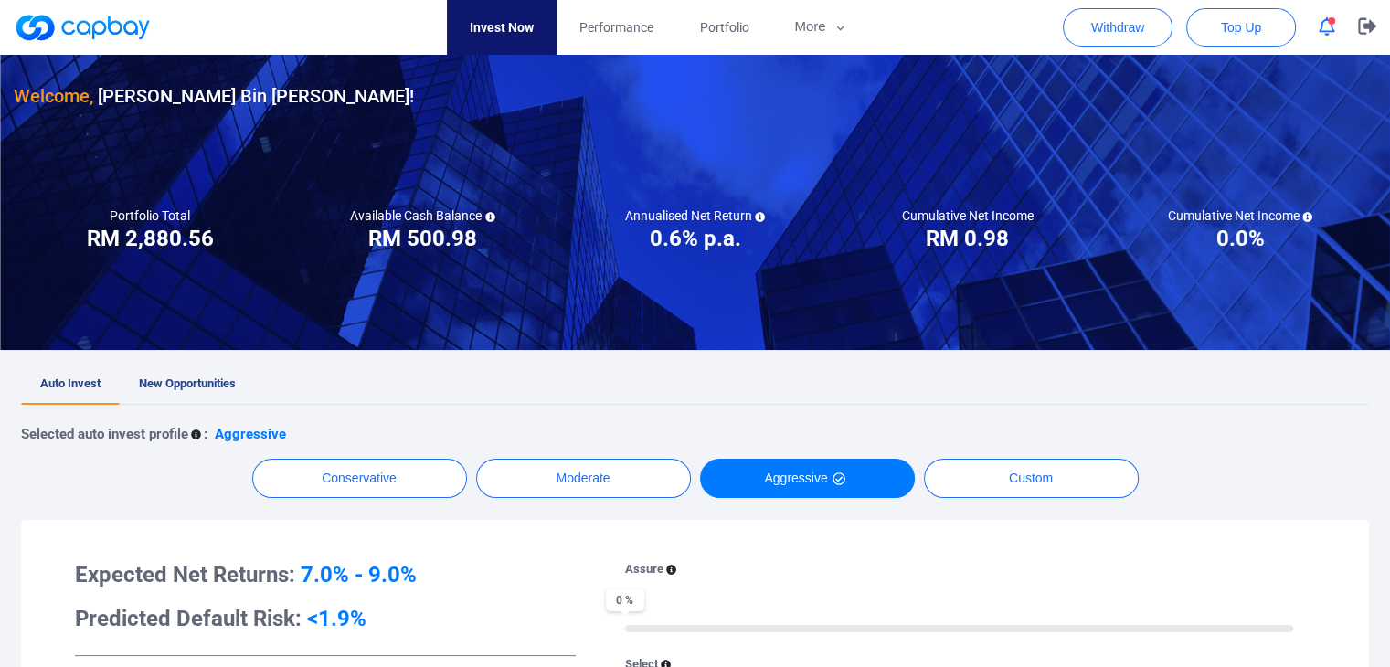
scroll to position [0, 0]
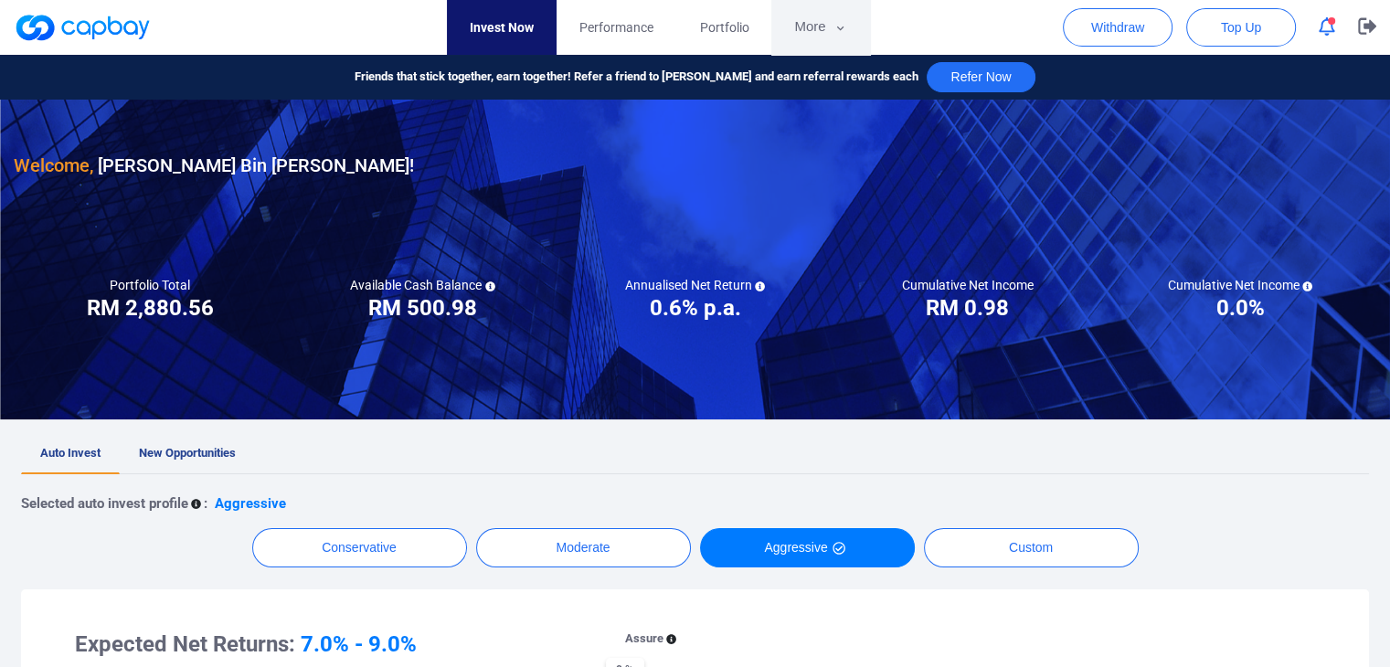
click at [797, 16] on button "More" at bounding box center [821, 27] width 98 height 55
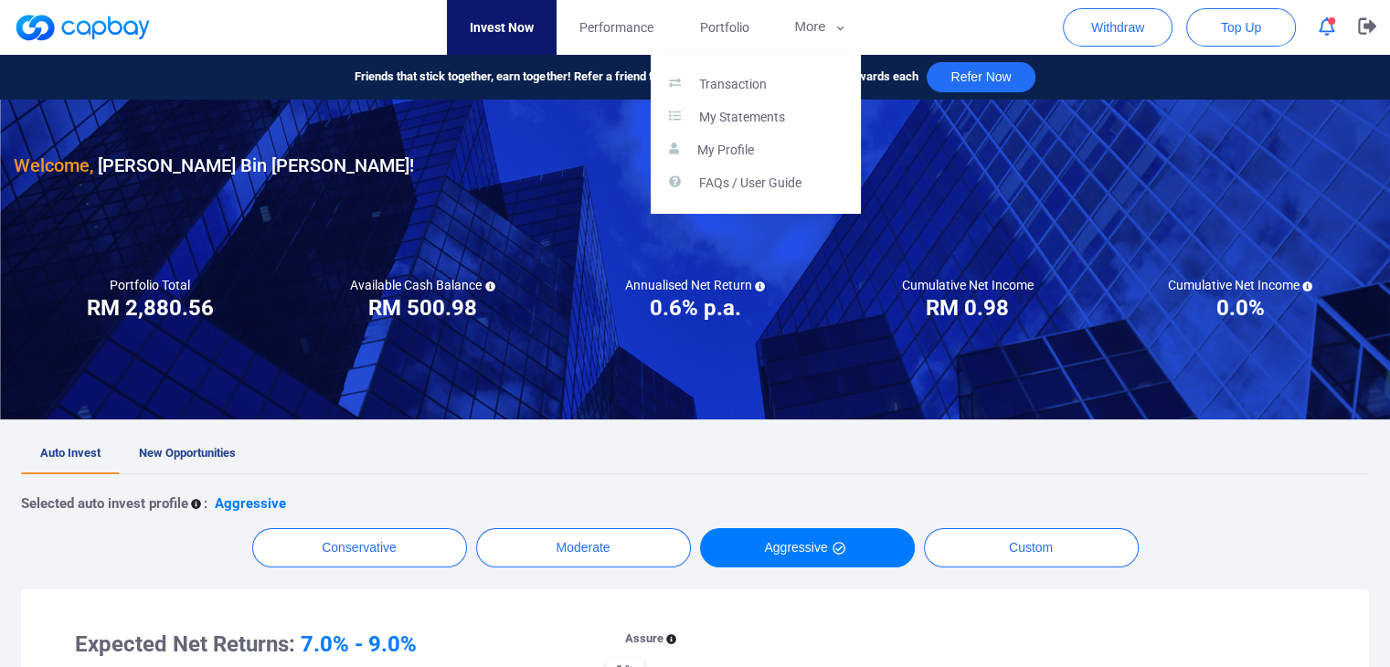
click at [722, 28] on button "button" at bounding box center [695, 333] width 1390 height 667
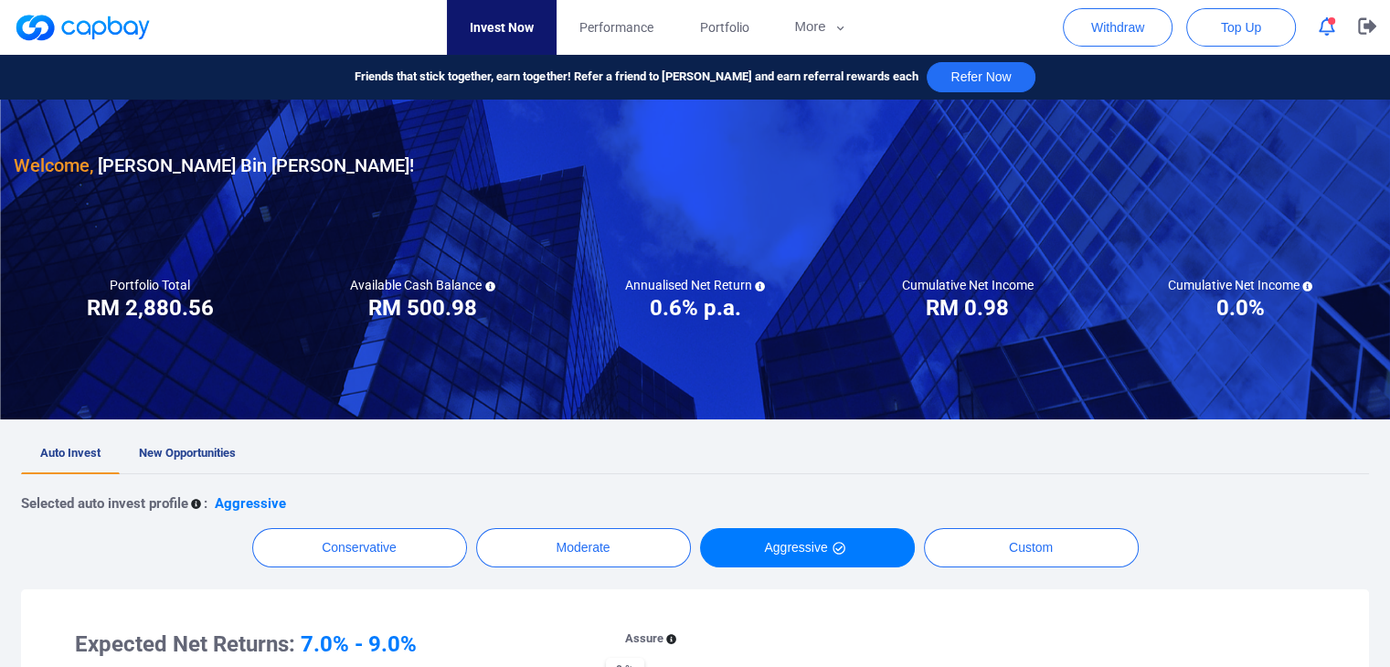
click at [722, 28] on span "Portfolio" at bounding box center [723, 27] width 49 height 20
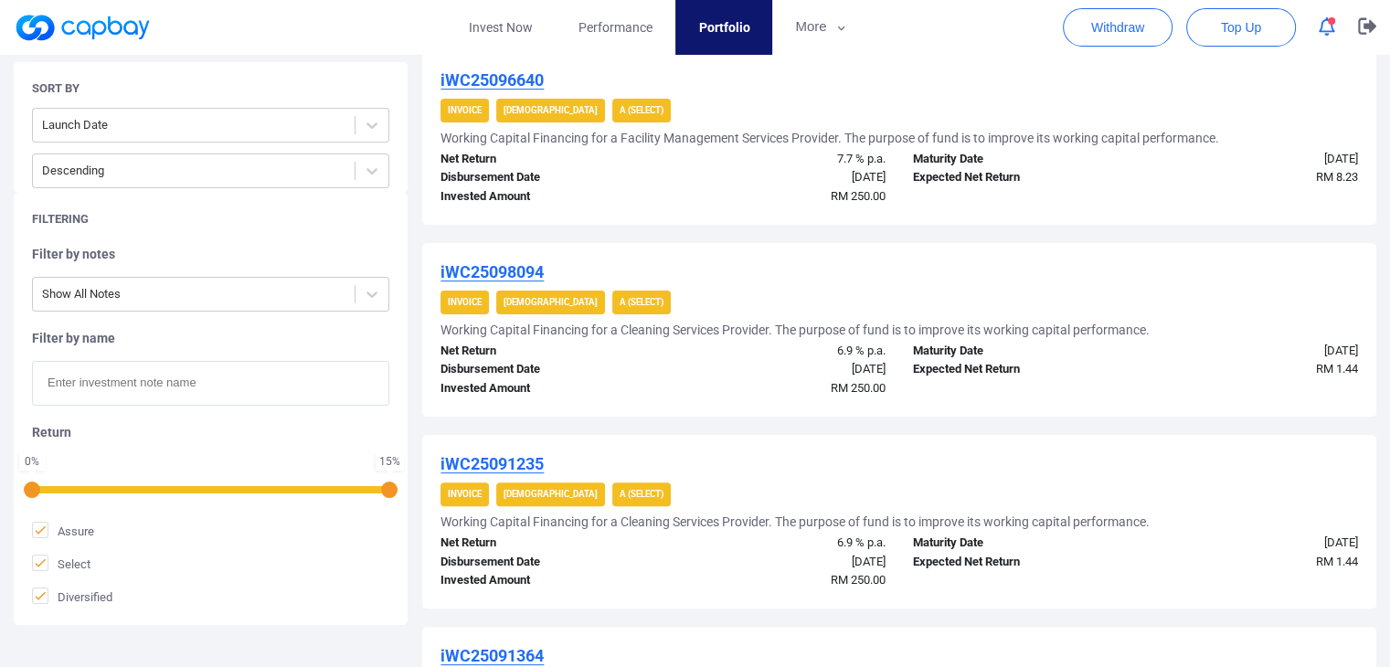
scroll to position [341, 0]
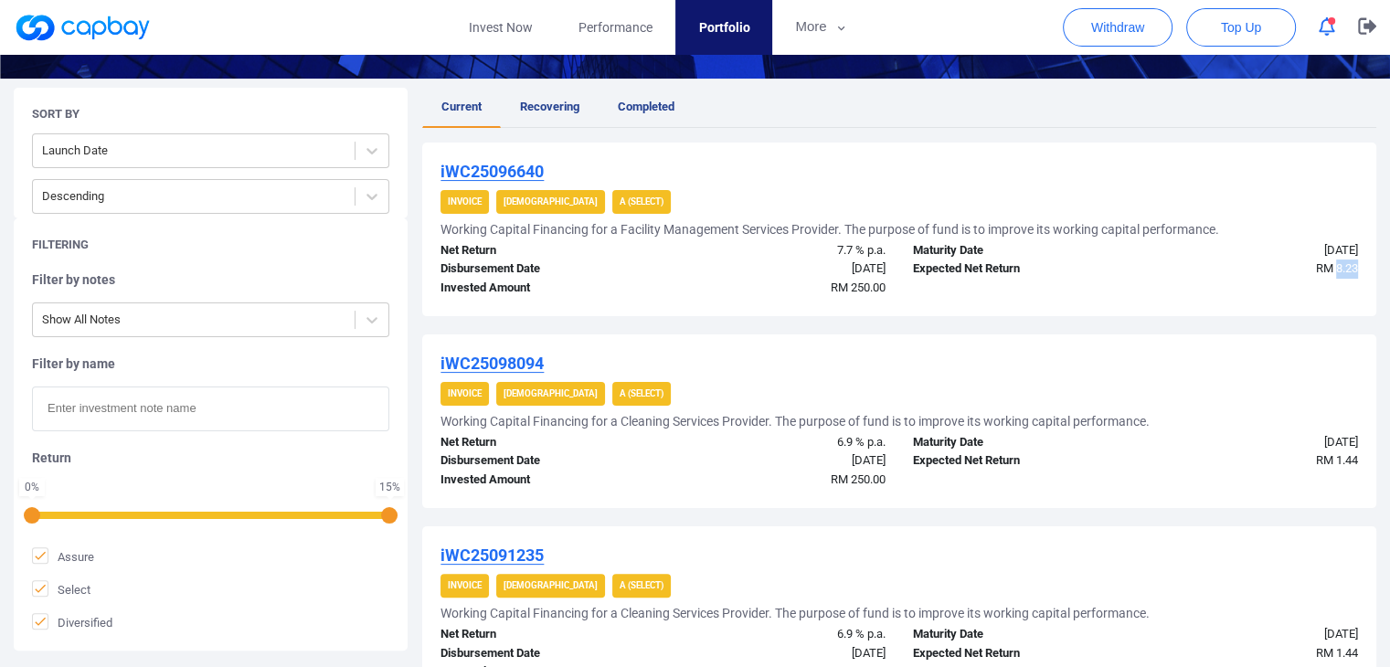
drag, startPoint x: 1360, startPoint y: 266, endPoint x: 1337, endPoint y: 265, distance: 22.9
click at [1337, 265] on div "RM 8.23" at bounding box center [1254, 269] width 236 height 19
copy span "8.23"
drag, startPoint x: 1362, startPoint y: 458, endPoint x: 1338, endPoint y: 458, distance: 23.8
click at [1338, 458] on div "RM 1.44" at bounding box center [1254, 461] width 236 height 19
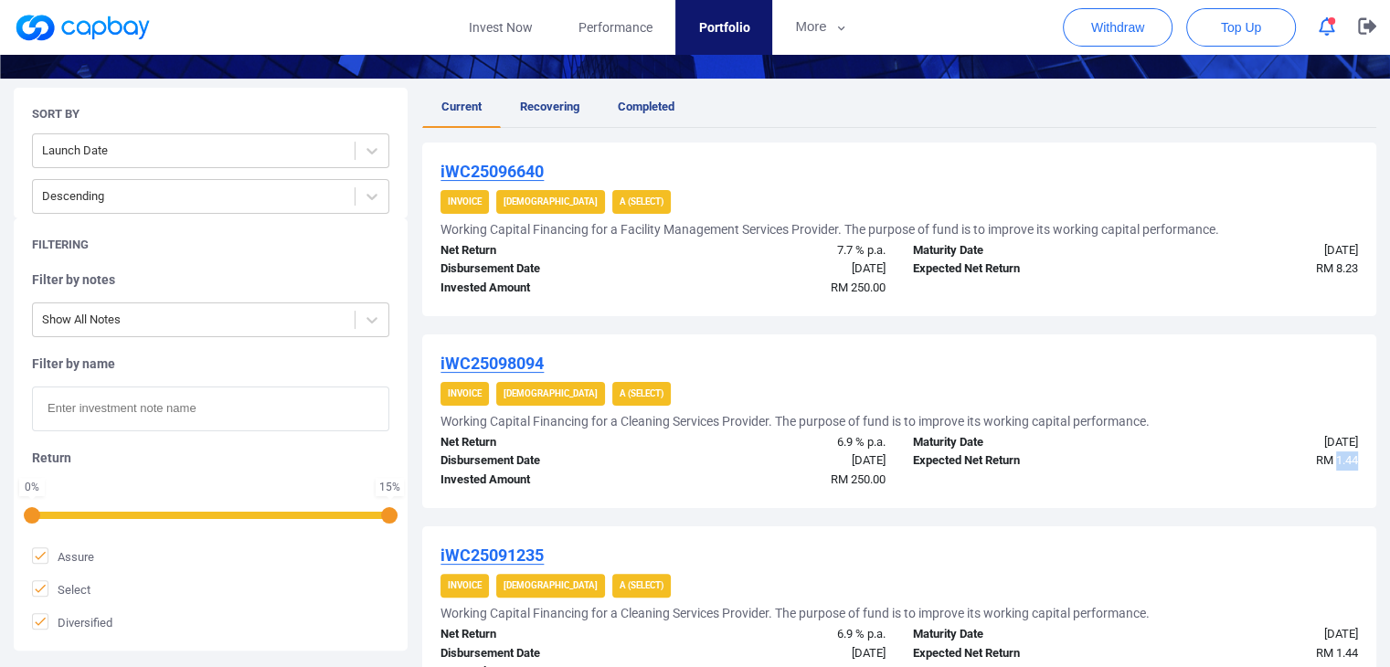
copy span "1.44"
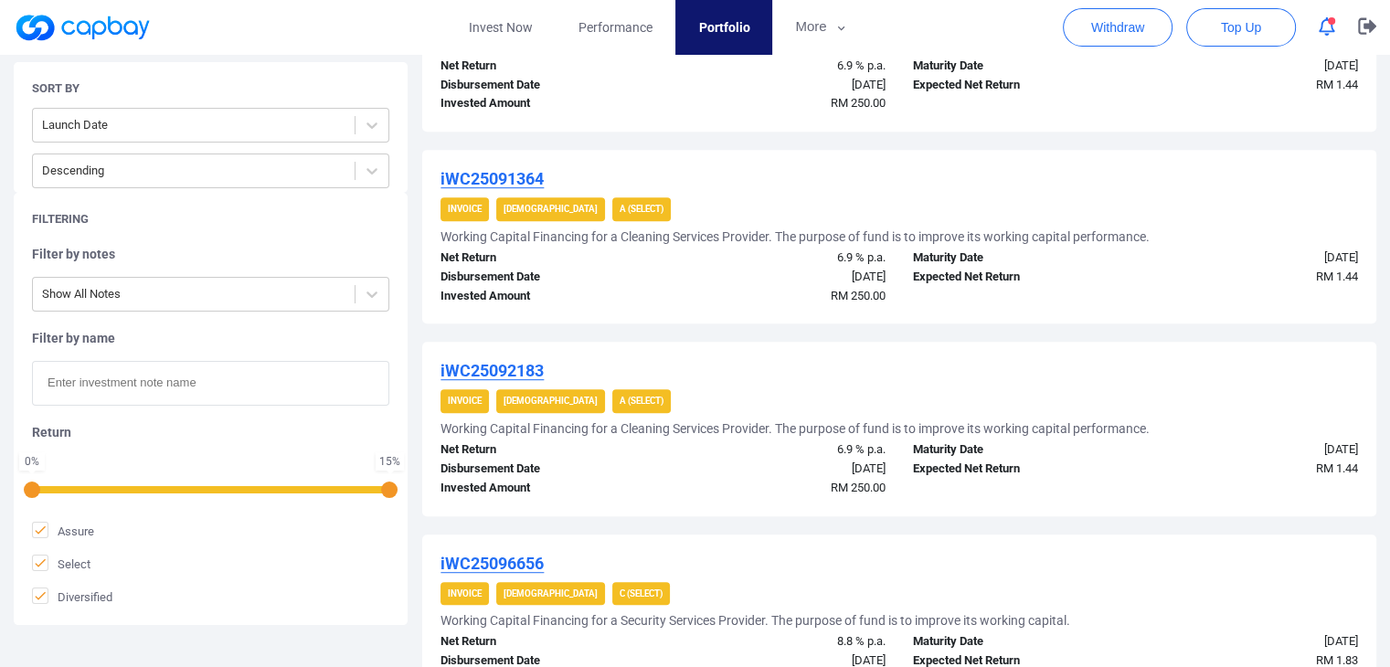
scroll to position [912, 0]
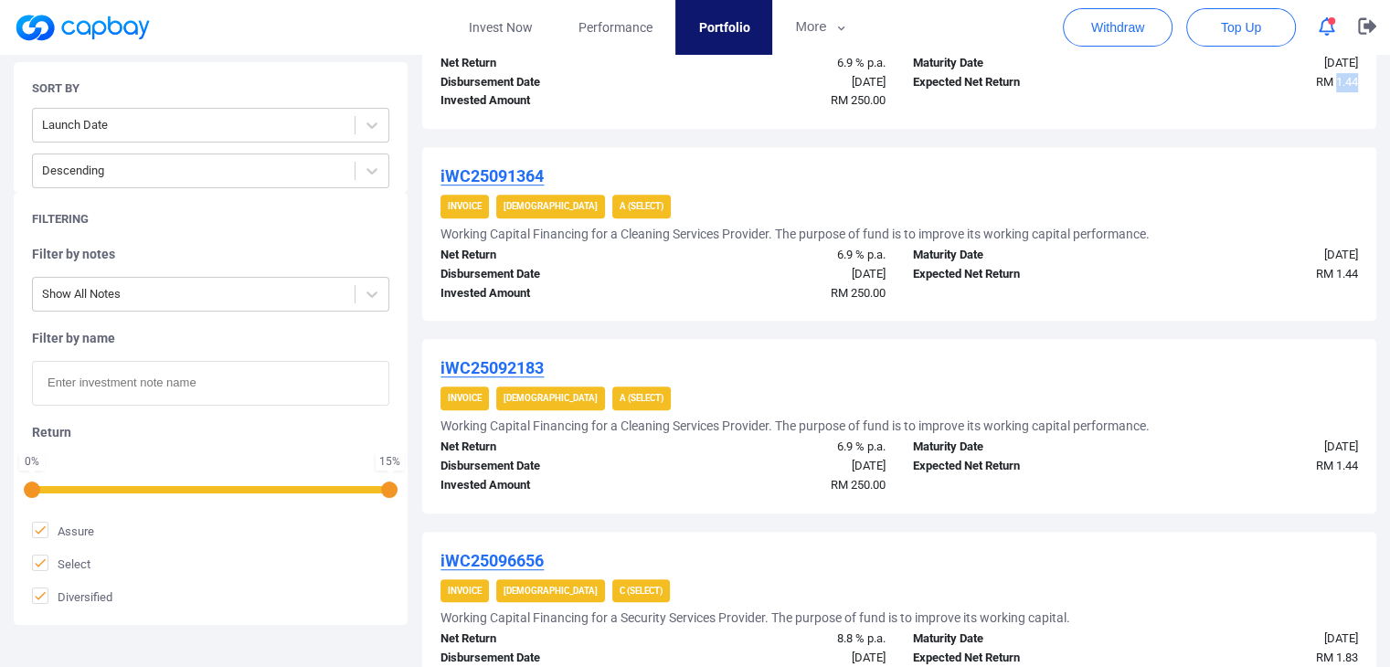
drag, startPoint x: 1357, startPoint y: 80, endPoint x: 1337, endPoint y: 80, distance: 19.2
click at [1337, 80] on span "RM 1.44" at bounding box center [1337, 82] width 42 height 14
copy span "1.44"
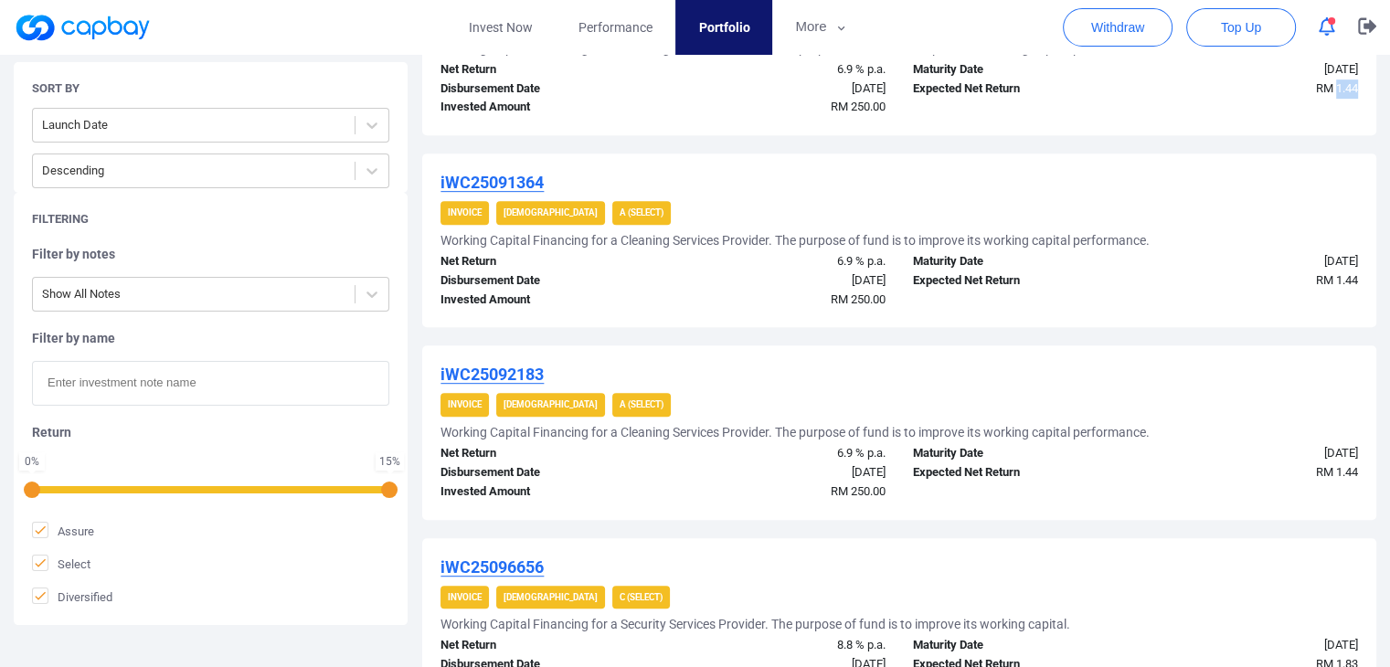
scroll to position [918, 0]
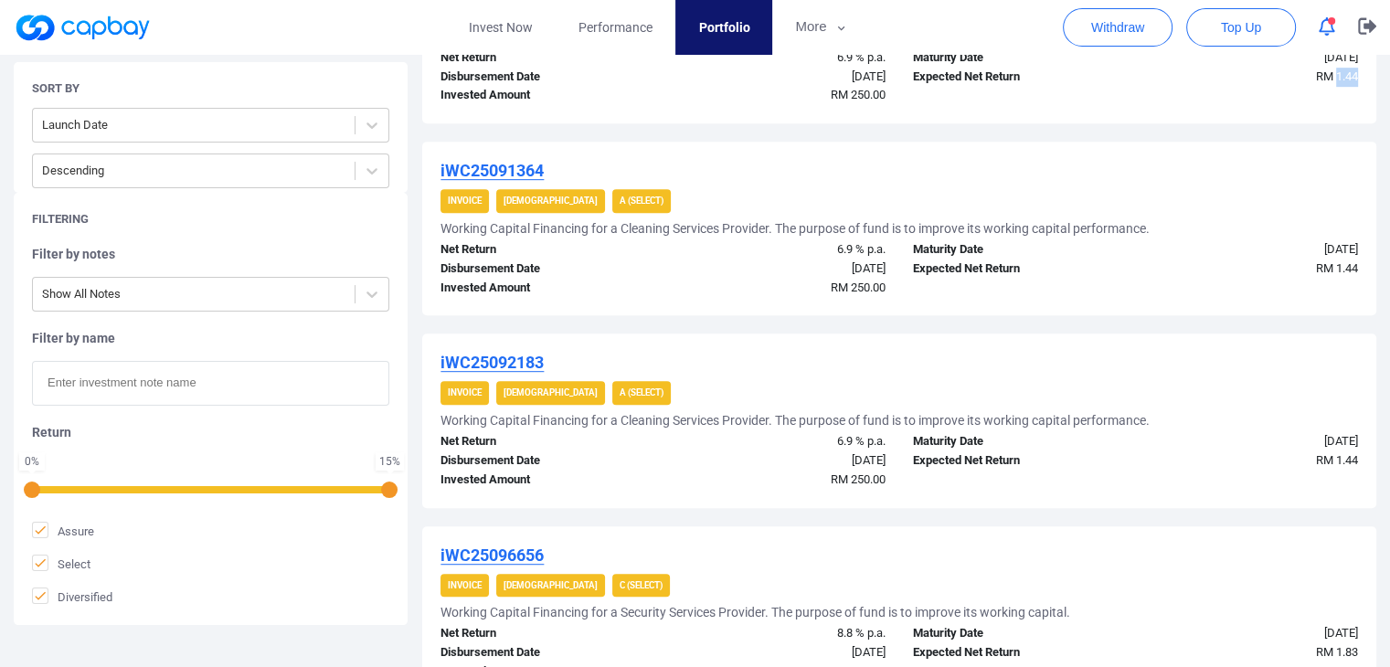
copy span "1.44"
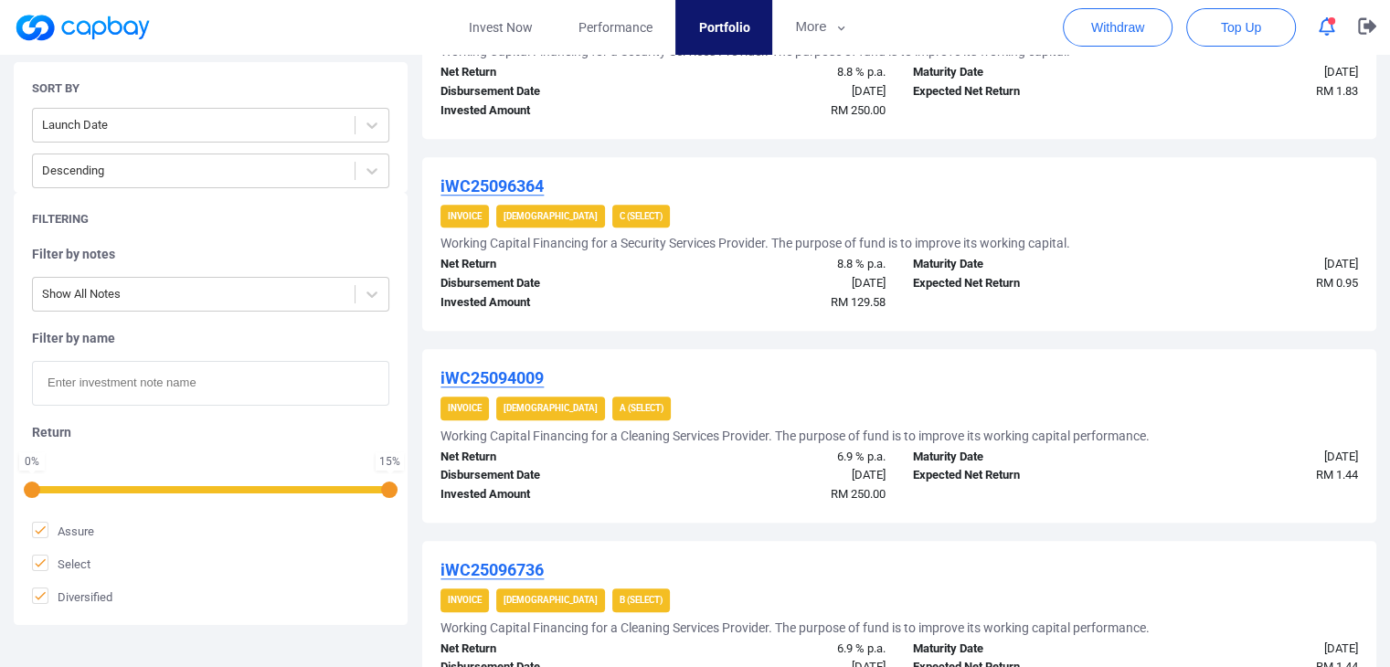
scroll to position [1494, 0]
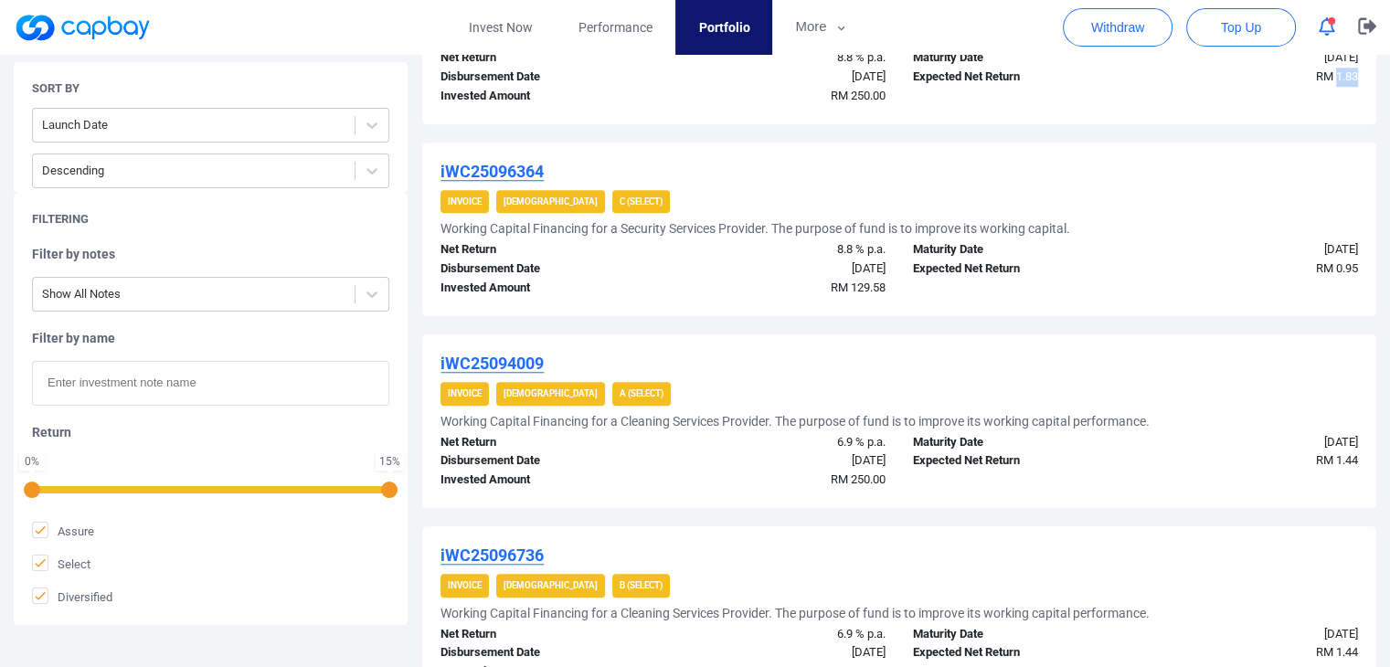
drag, startPoint x: 1357, startPoint y: 74, endPoint x: 1337, endPoint y: 76, distance: 20.2
click at [1337, 76] on span "RM 1.83" at bounding box center [1337, 76] width 42 height 14
copy span "1.83"
drag, startPoint x: 1358, startPoint y: 271, endPoint x: 1336, endPoint y: 265, distance: 23.5
click at [1336, 265] on div "RM 0.95" at bounding box center [1254, 269] width 236 height 19
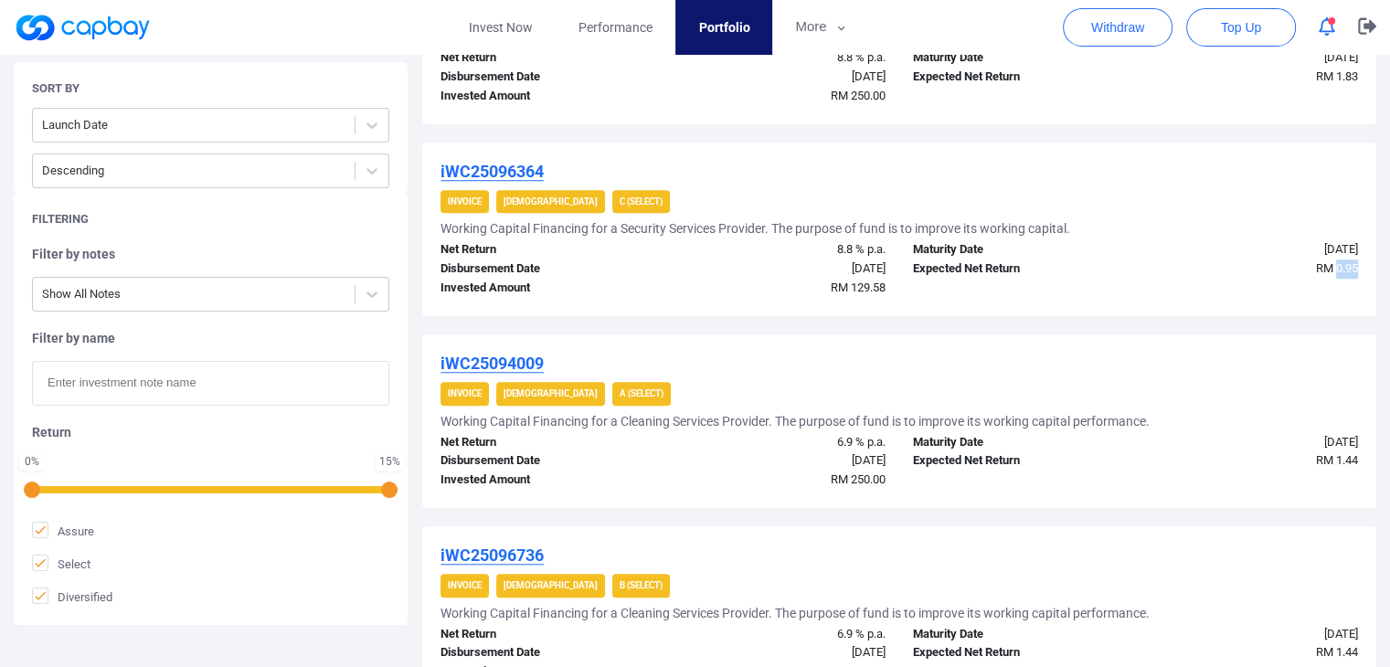
copy span "0.95"
drag, startPoint x: 886, startPoint y: 285, endPoint x: 852, endPoint y: 288, distance: 33.9
click at [852, 288] on div "RM 129.58" at bounding box center [782, 288] width 236 height 19
copy span "129.58"
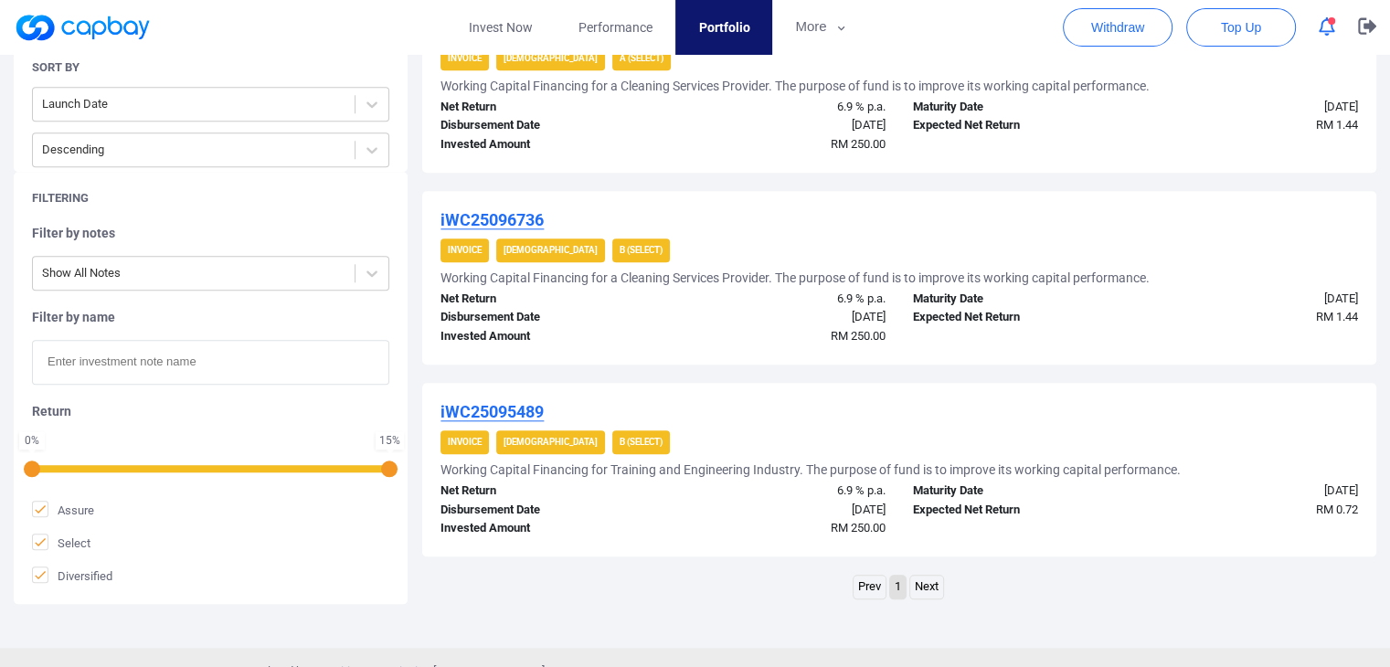
scroll to position [1832, 0]
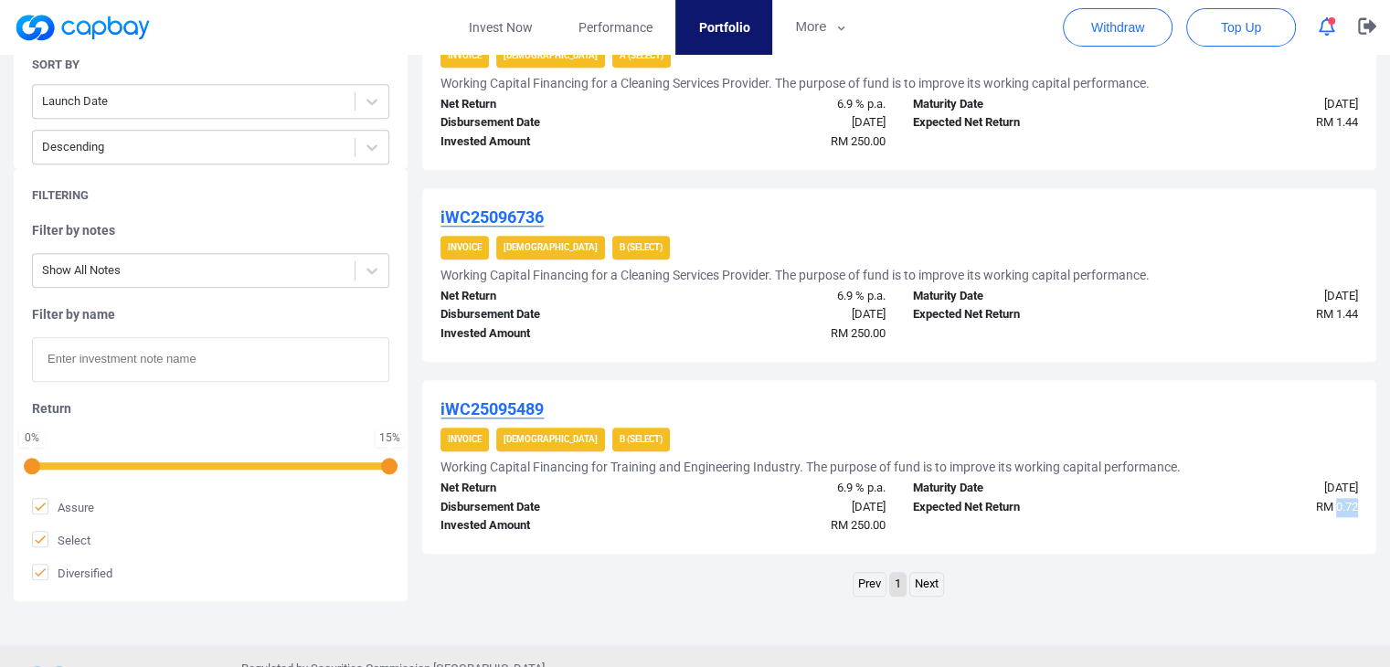
drag, startPoint x: 1360, startPoint y: 507, endPoint x: 1335, endPoint y: 509, distance: 25.7
click at [1335, 509] on div "RM 0.72" at bounding box center [1254, 507] width 236 height 19
copy span "0.72"
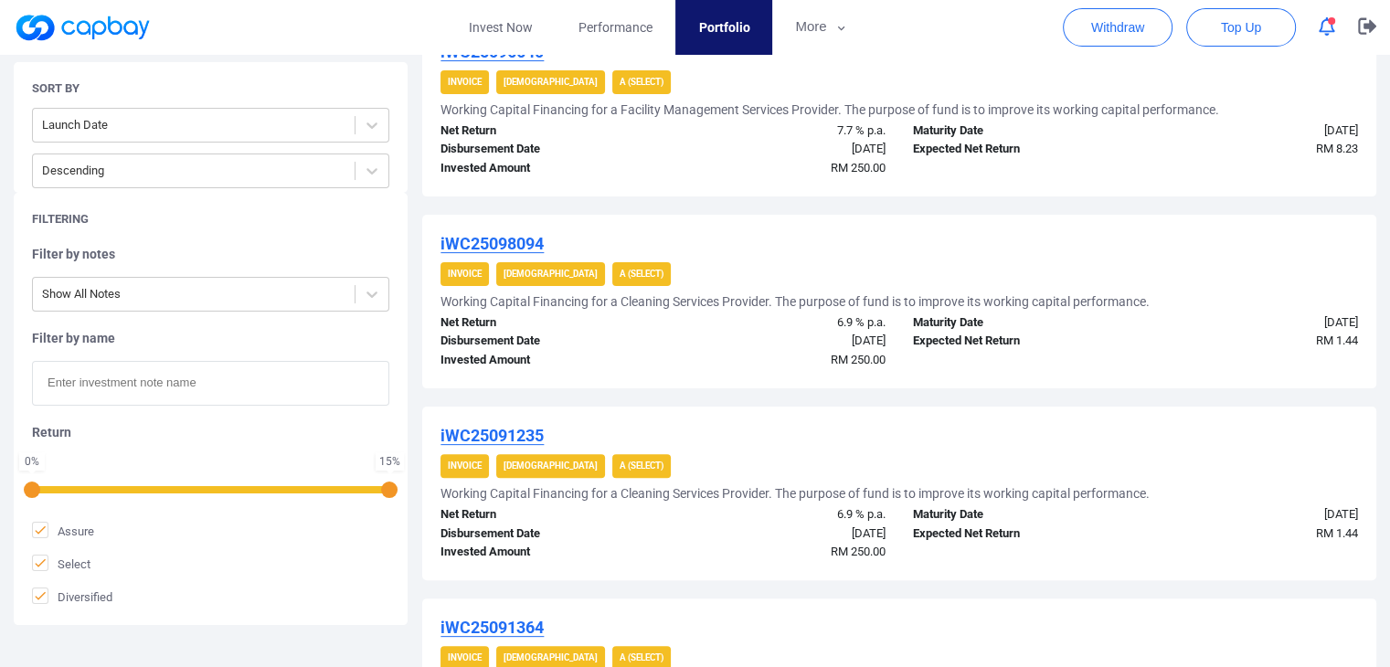
scroll to position [0, 0]
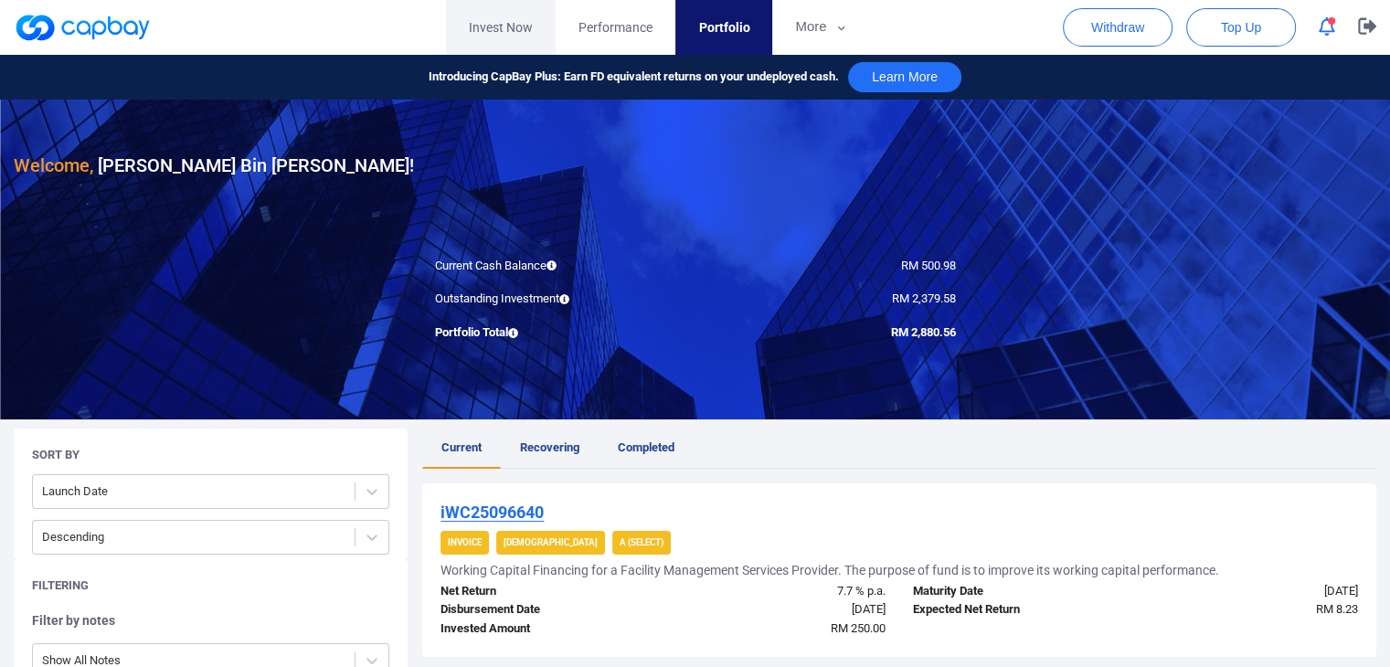
click at [506, 23] on link "Invest Now" at bounding box center [501, 27] width 110 height 55
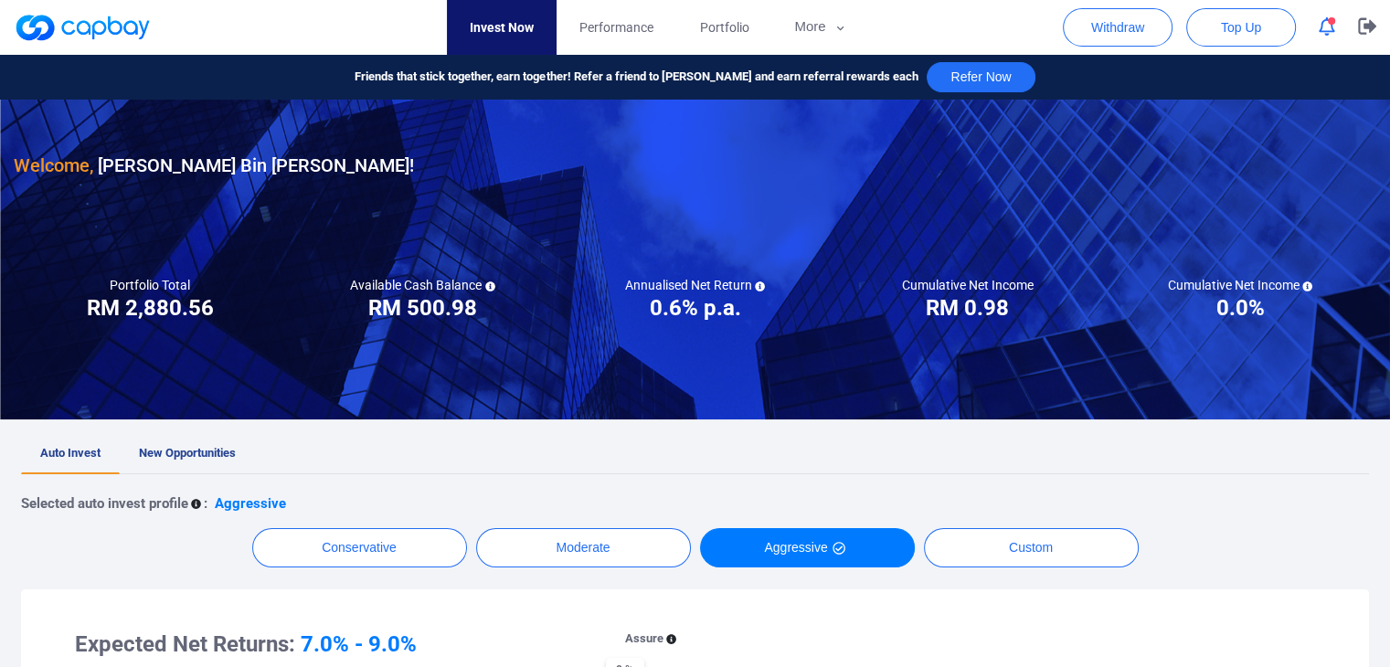
click at [174, 304] on h3 "RM 2,880.56" at bounding box center [150, 307] width 127 height 29
click at [258, 280] on div "Portfolio Total Portfolio Total RM ***** RM 2,880.56" at bounding box center [150, 300] width 272 height 46
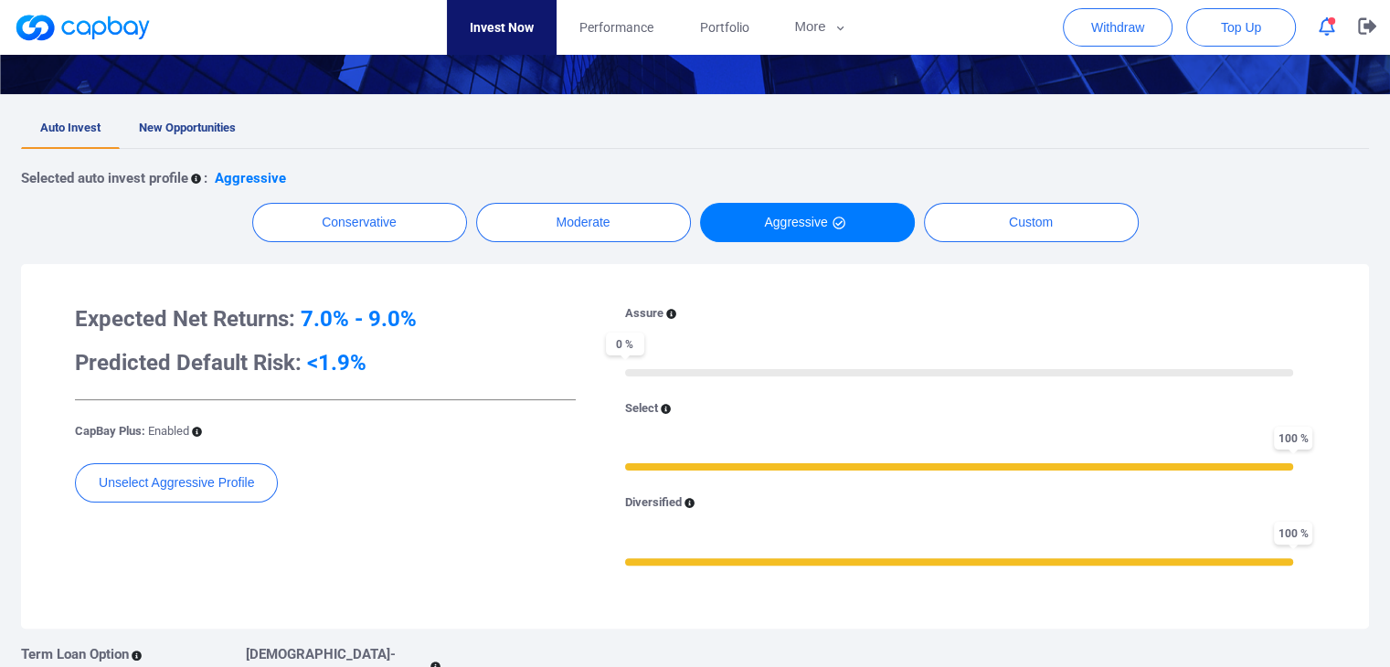
scroll to position [91, 0]
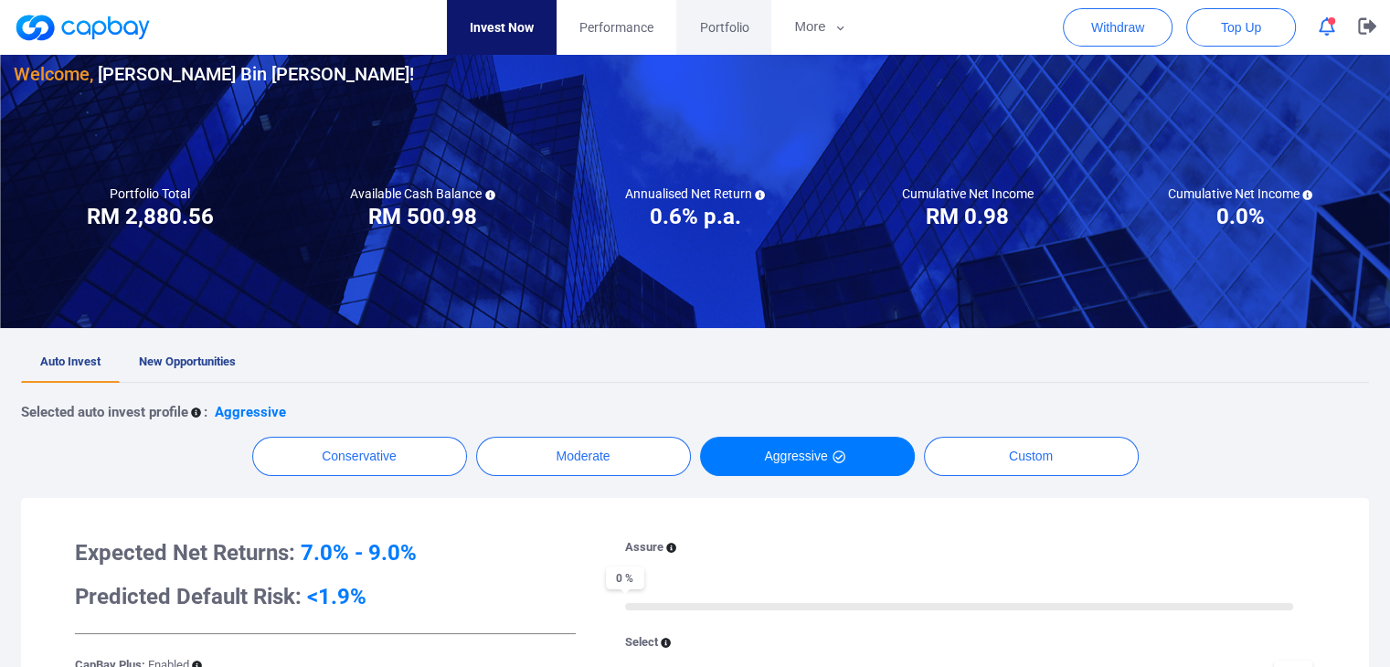
click at [698, 19] on link "Portfolio" at bounding box center [724, 27] width 95 height 55
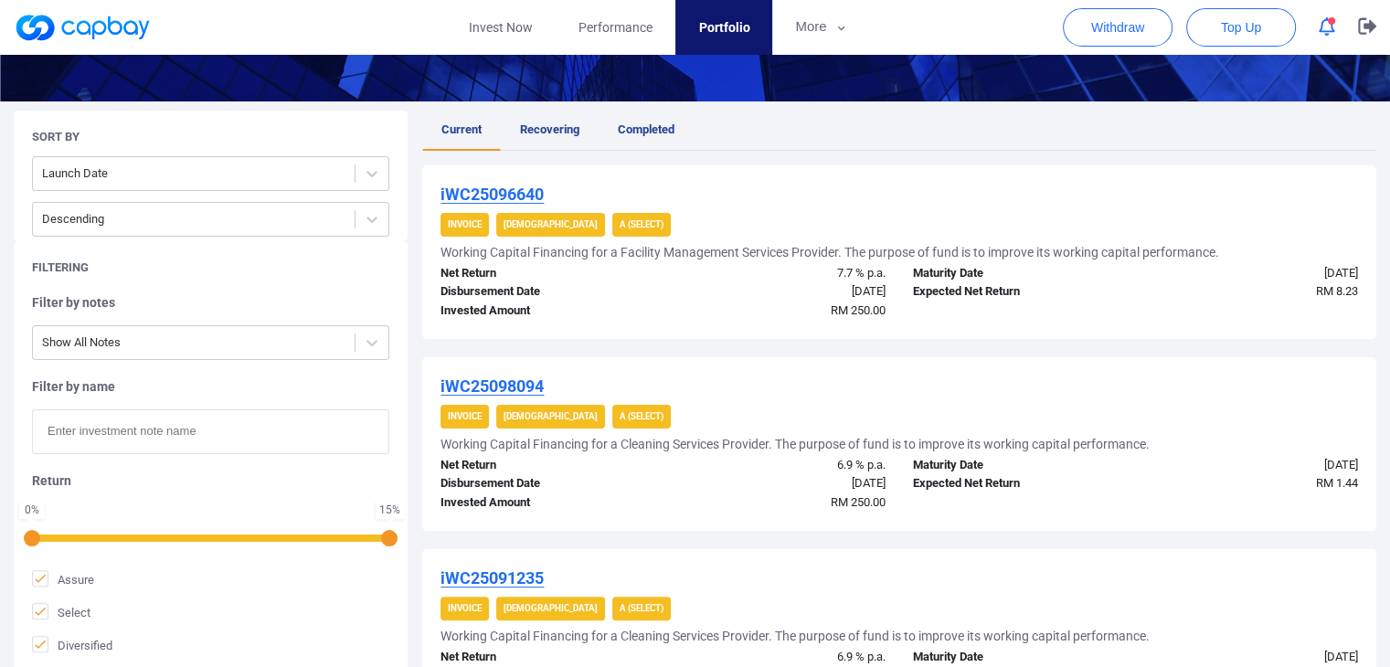
scroll to position [366, 0]
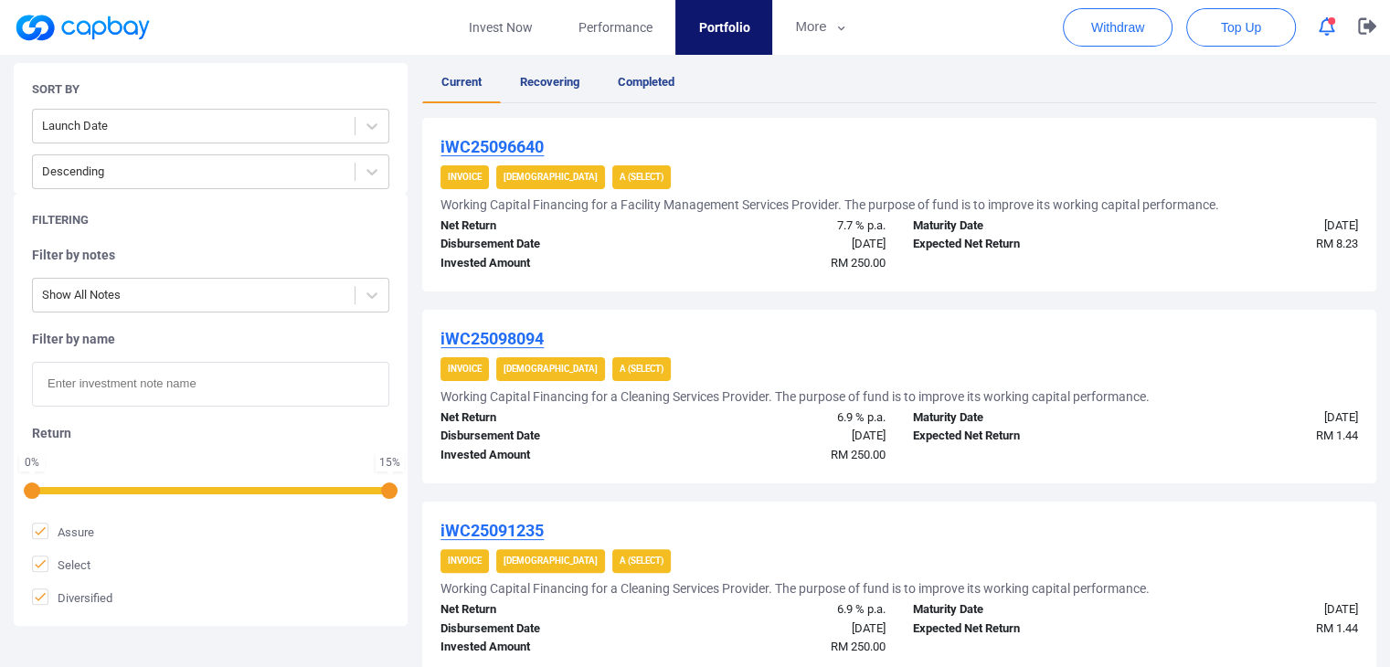
drag, startPoint x: 1357, startPoint y: 220, endPoint x: 1295, endPoint y: 216, distance: 62.3
click at [1295, 217] on div "27 Feb 2026" at bounding box center [1254, 226] width 236 height 19
click at [640, 88] on span "Completed" at bounding box center [646, 82] width 57 height 14
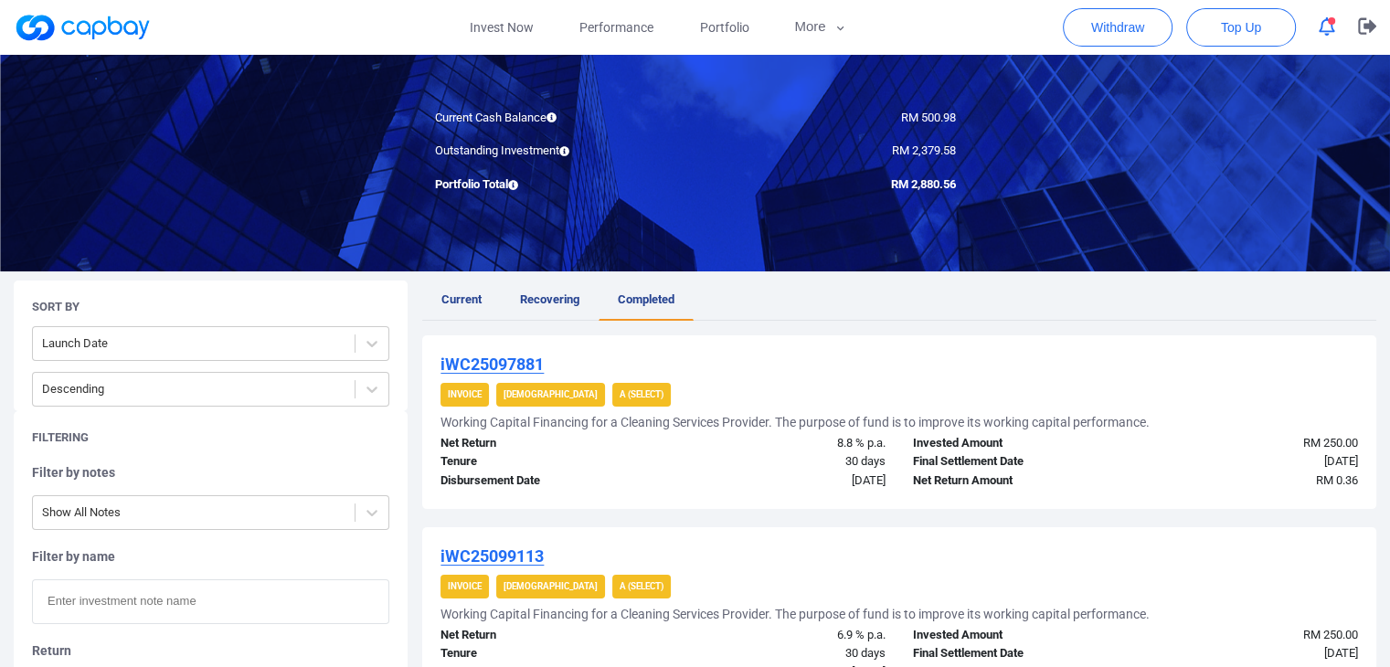
scroll to position [183, 0]
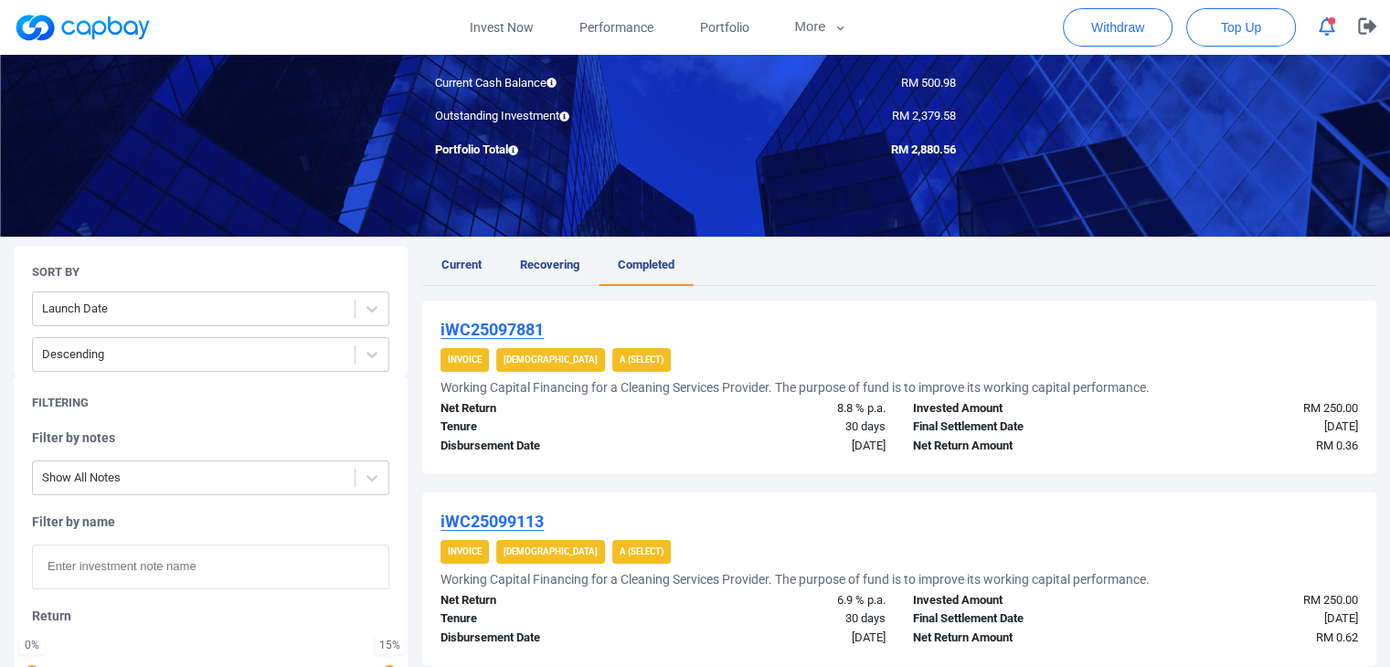
drag, startPoint x: 1357, startPoint y: 425, endPoint x: 1292, endPoint y: 422, distance: 65.0
click at [1292, 422] on div "02 Oct 2025" at bounding box center [1254, 427] width 236 height 19
drag, startPoint x: 1358, startPoint y: 619, endPoint x: 1296, endPoint y: 618, distance: 62.2
click at [1296, 618] on div "09 Oct 2025" at bounding box center [1254, 619] width 236 height 19
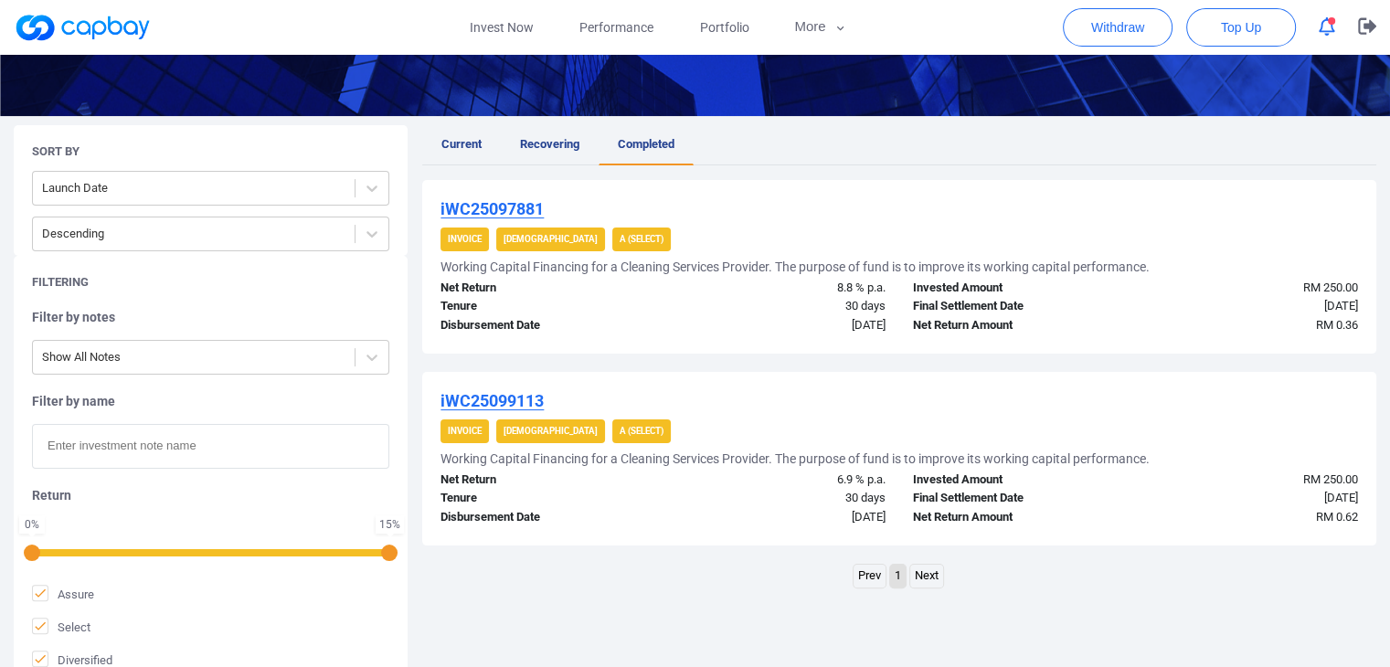
scroll to position [274, 0]
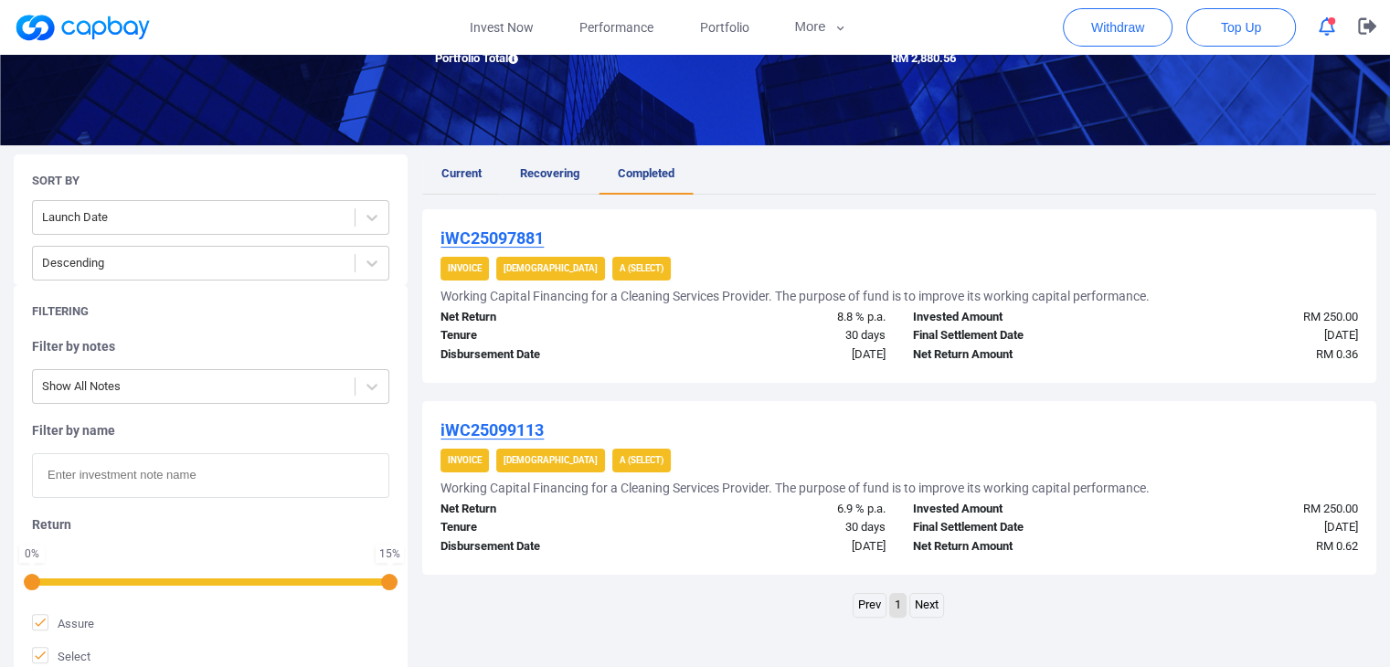
click at [464, 176] on span "Current" at bounding box center [462, 173] width 40 height 14
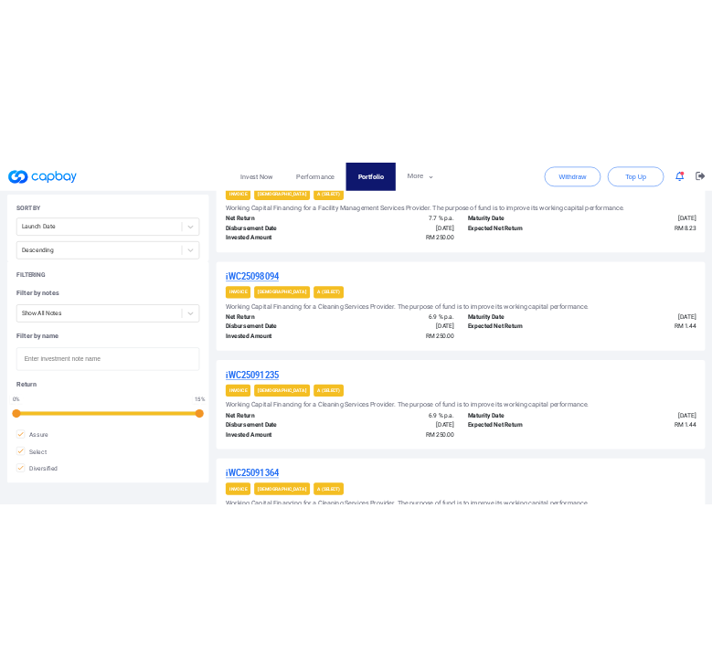
scroll to position [488, 0]
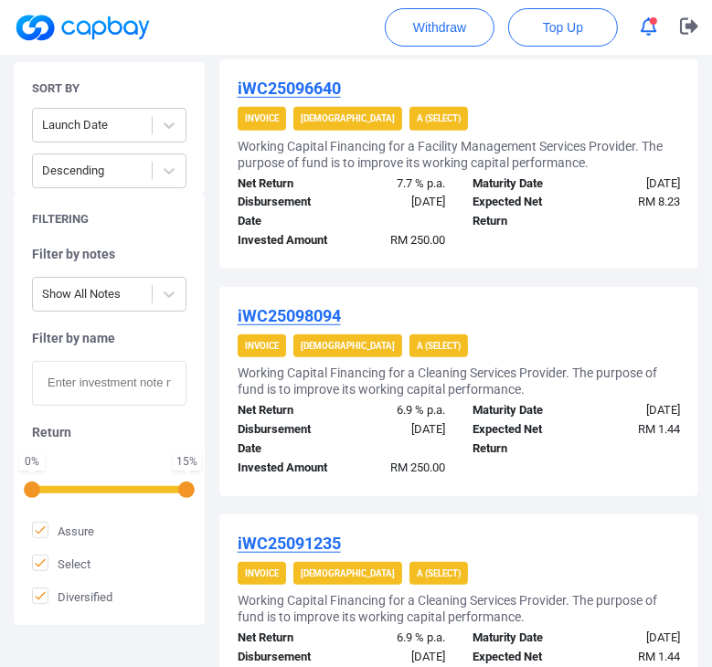
drag, startPoint x: 617, startPoint y: 430, endPoint x: 677, endPoint y: 432, distance: 59.5
click at [677, 421] on div "26 Oct 2025" at bounding box center [635, 410] width 118 height 19
click at [519, 327] on div "iWC25098094" at bounding box center [459, 316] width 442 height 22
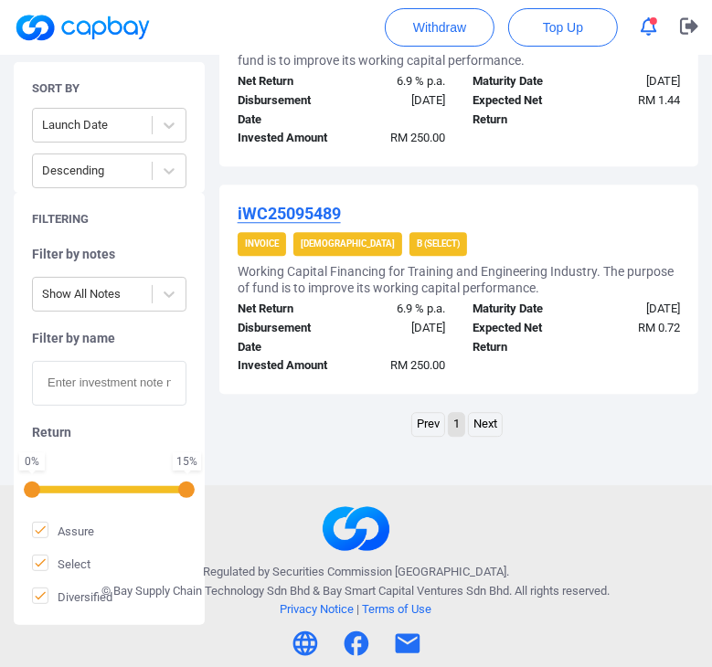
scroll to position [2395, 0]
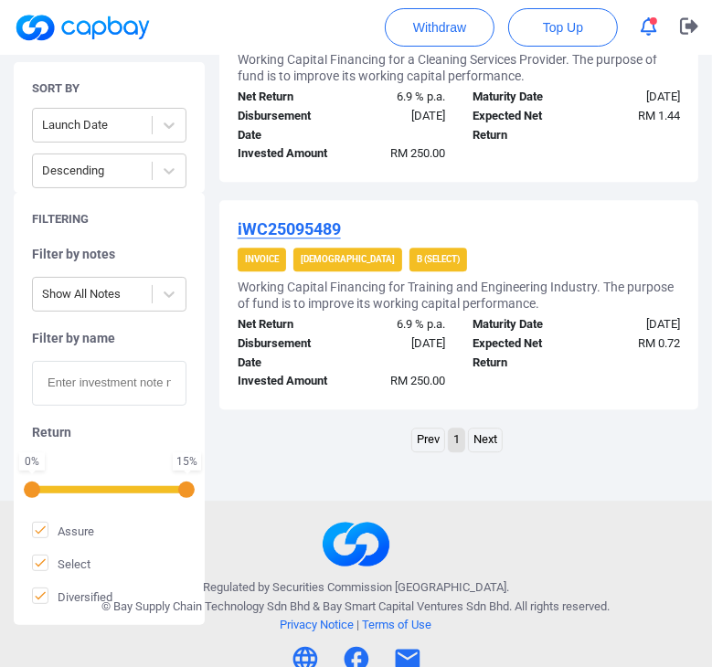
drag, startPoint x: 614, startPoint y: 488, endPoint x: 678, endPoint y: 493, distance: 64.2
click at [678, 335] on div "11 Oct 2025" at bounding box center [635, 324] width 118 height 19
click at [490, 182] on div "iWC25096736 Invoice Shariah B (Select) Working Capital Financing for a Cleaning…" at bounding box center [458, 77] width 479 height 209
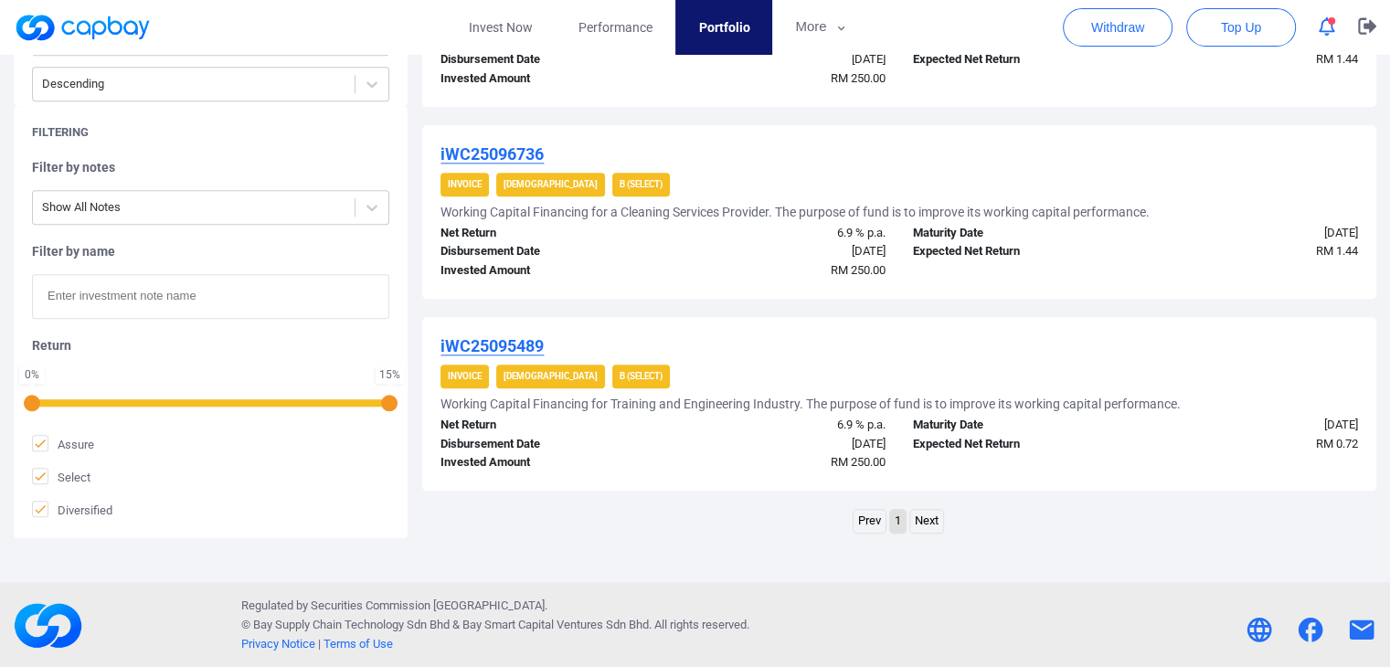
scroll to position [1529, 0]
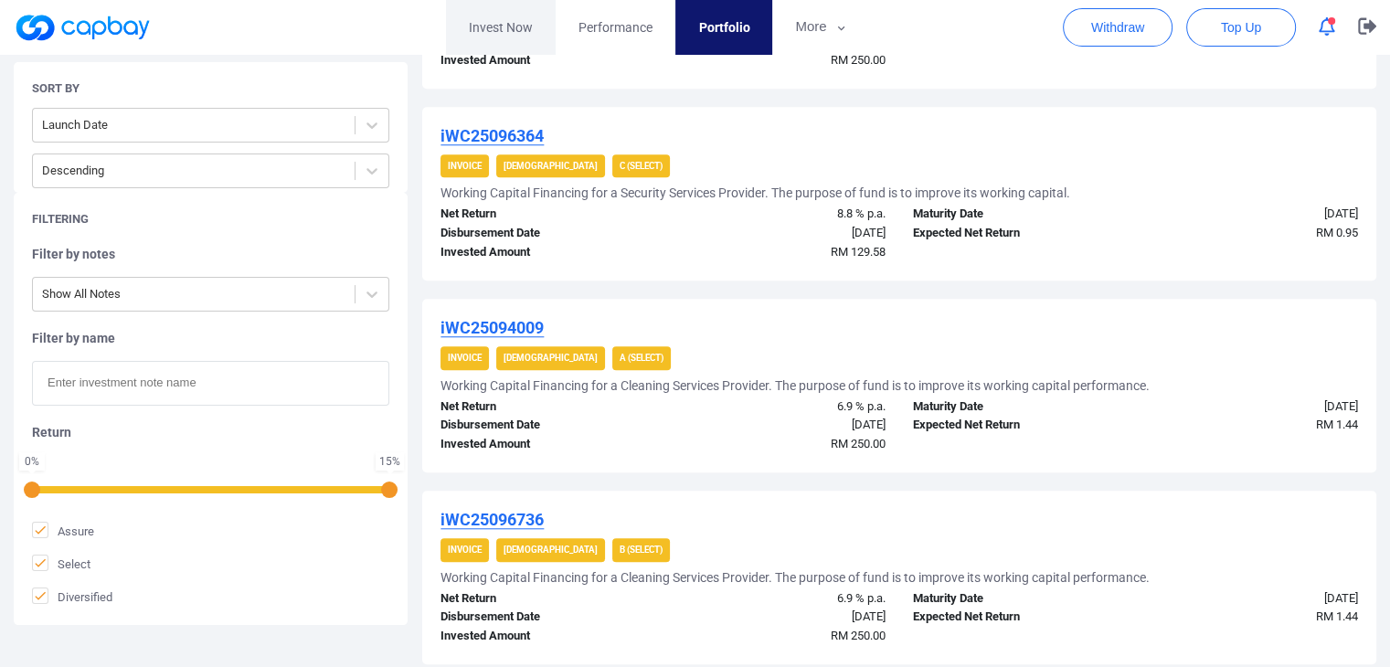
click at [512, 8] on link "Invest Now" at bounding box center [501, 27] width 110 height 55
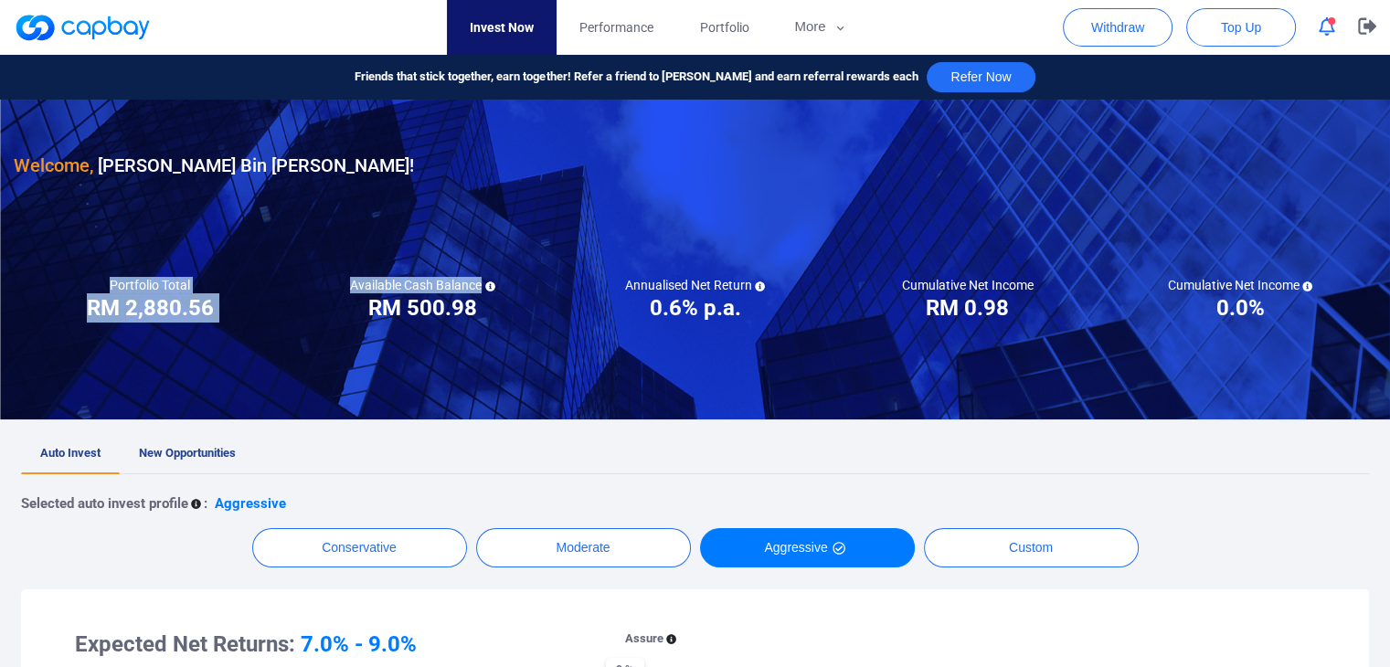
drag, startPoint x: 112, startPoint y: 282, endPoint x: 500, endPoint y: 294, distance: 387.8
click at [500, 294] on div "Portfolio Total Portfolio Total RM ***** RM 2,880.56 Available Cash Balance RM …" at bounding box center [695, 300] width 1363 height 46
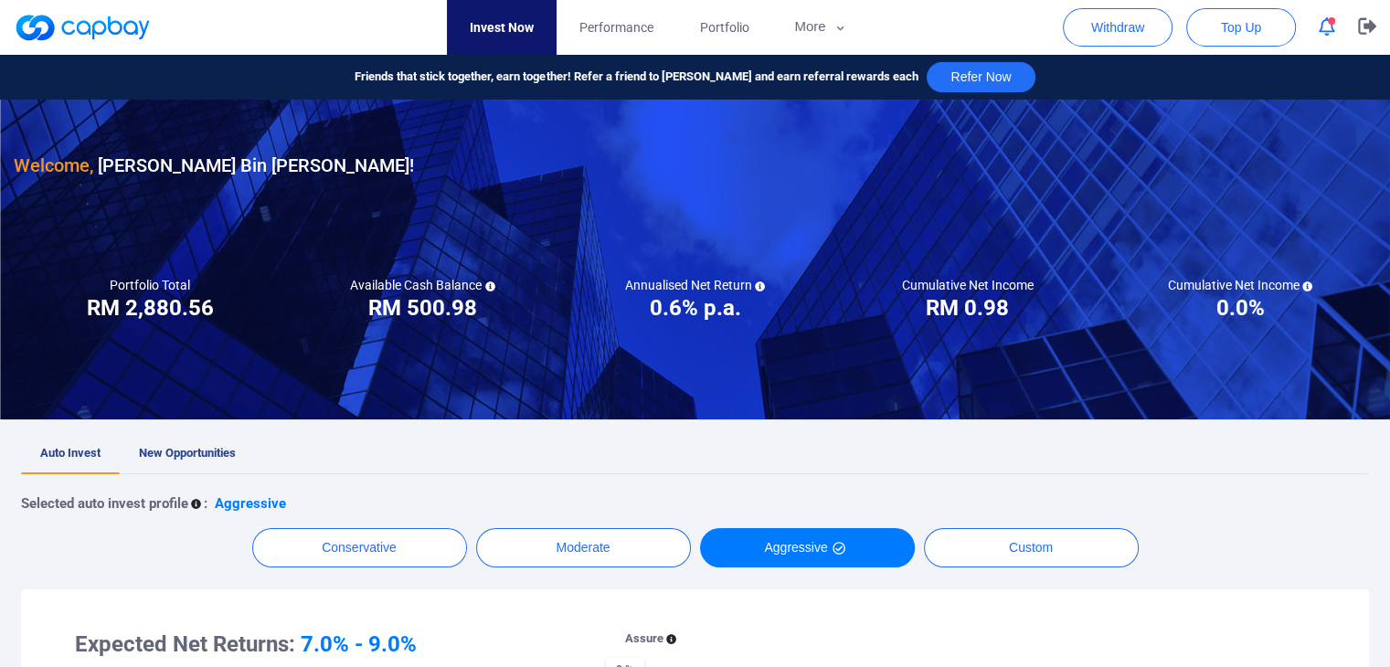
click at [497, 331] on div at bounding box center [695, 260] width 1390 height 320
